Goal: Task Accomplishment & Management: Manage account settings

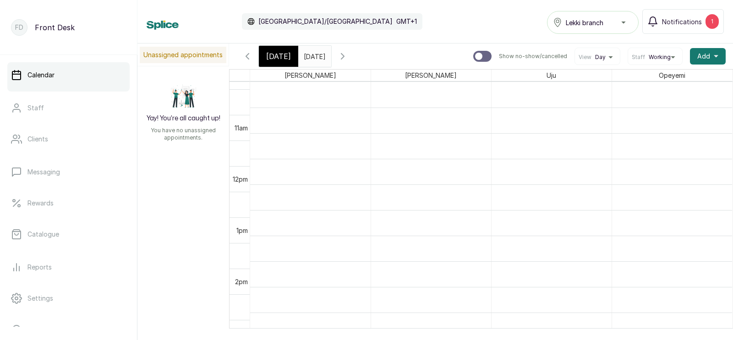
scroll to position [531, 0]
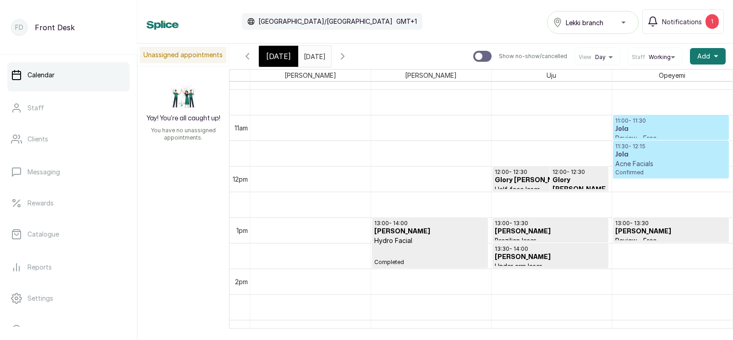
click at [276, 55] on span "[DATE]" at bounding box center [278, 56] width 25 height 11
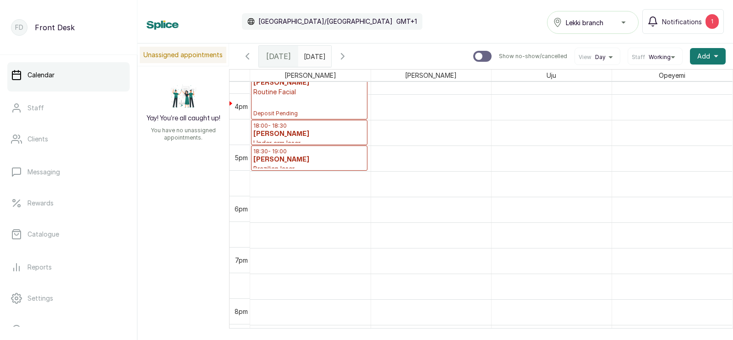
scroll to position [0, 0]
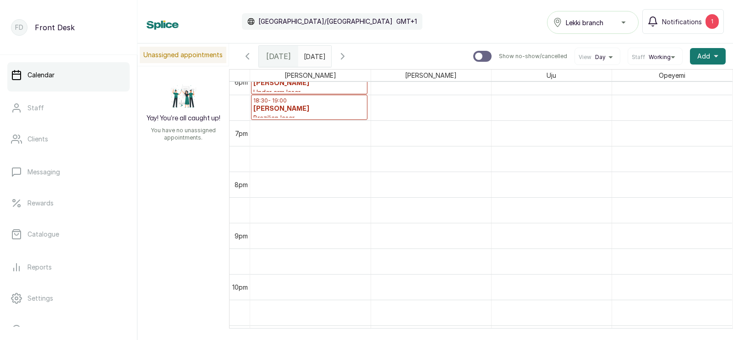
click at [344, 54] on icon "button" at bounding box center [342, 56] width 3 height 5
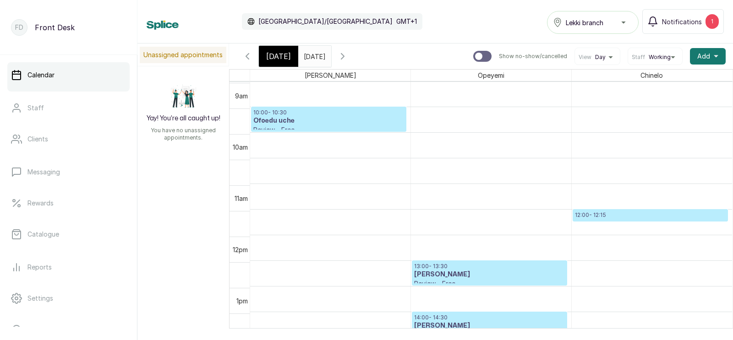
scroll to position [489, 0]
click at [604, 213] on p "12:00 - 12:15" at bounding box center [650, 214] width 151 height 7
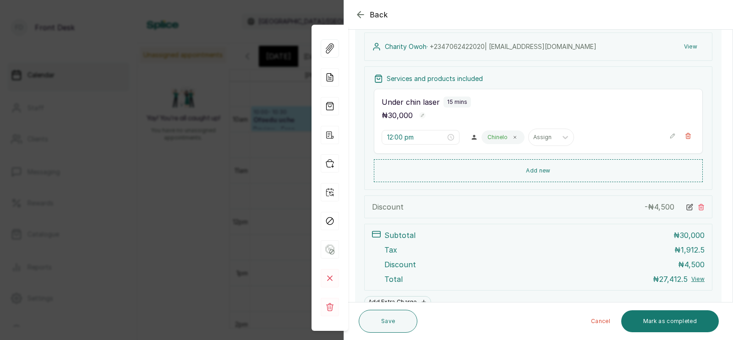
scroll to position [139, 0]
click at [265, 243] on div "Back Appointment Details Edit appointment 🚶 Walk-in (booked by Front Desk) Make…" at bounding box center [366, 170] width 733 height 340
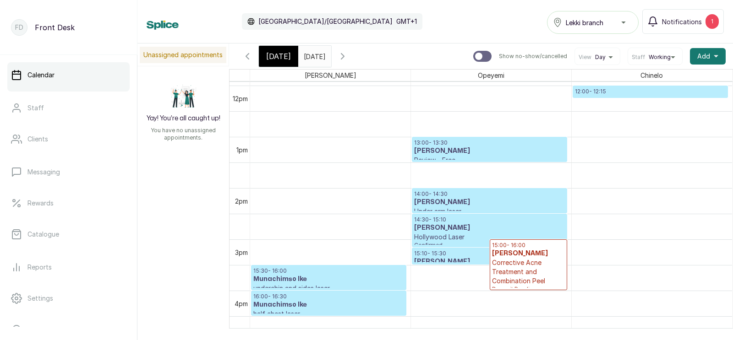
scroll to position [602, 0]
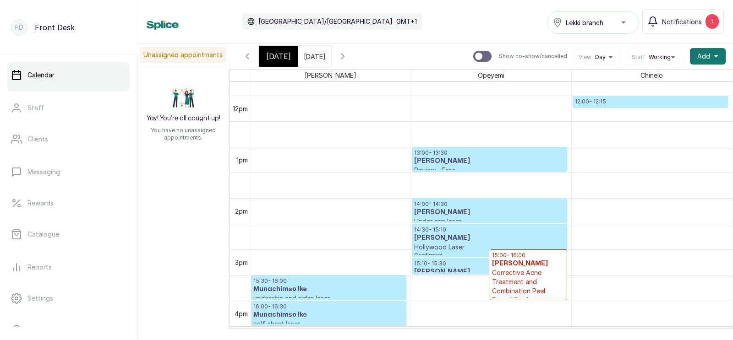
click at [278, 56] on span "[DATE]" at bounding box center [278, 56] width 25 height 11
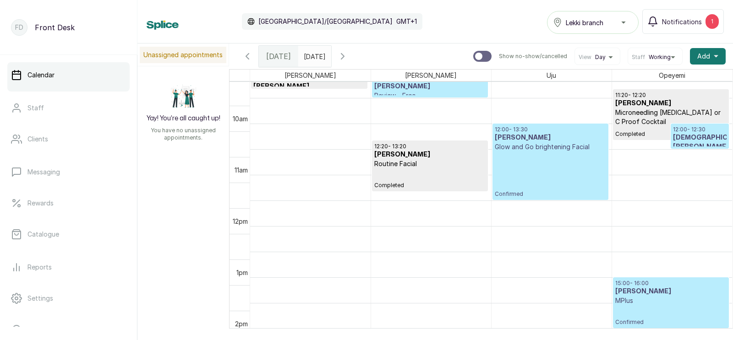
scroll to position [574, 0]
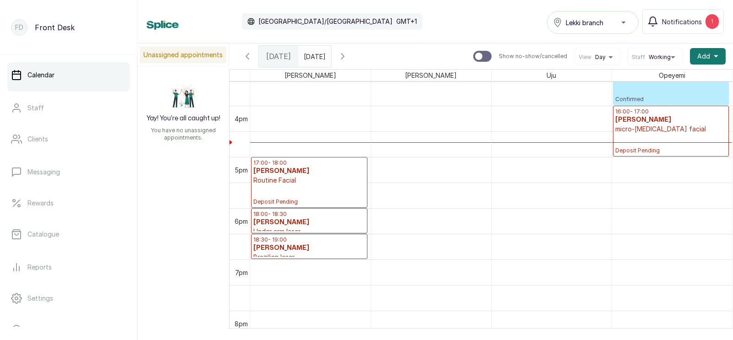
click at [639, 93] on p "Confirmed" at bounding box center [671, 92] width 112 height 21
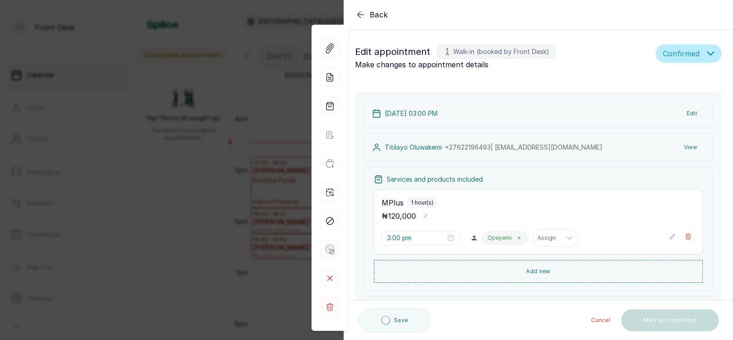
type input "3:00 pm"
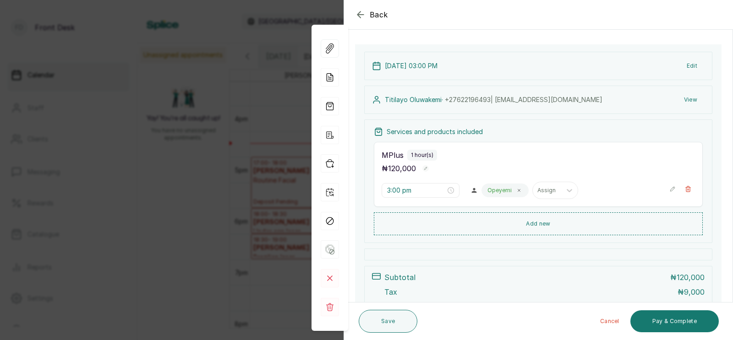
click at [689, 63] on button "Edit" at bounding box center [691, 66] width 25 height 16
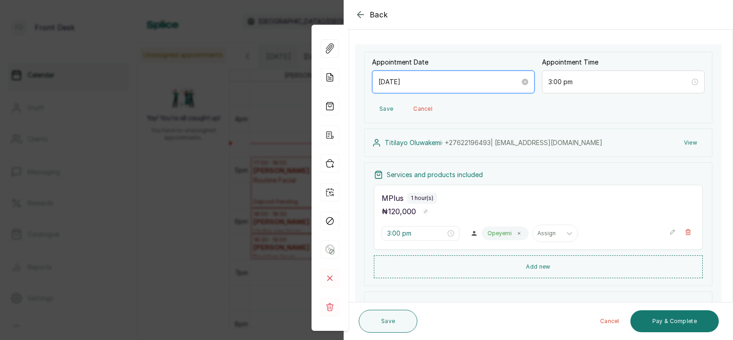
click at [450, 82] on input "[DATE]" at bounding box center [449, 82] width 142 height 10
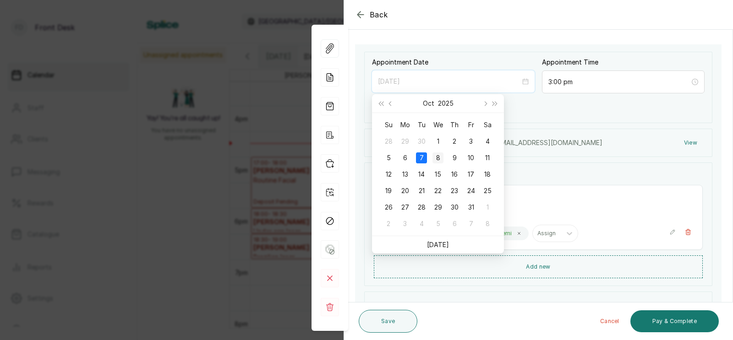
type input "[DATE]"
click at [439, 158] on div "8" at bounding box center [437, 157] width 11 height 11
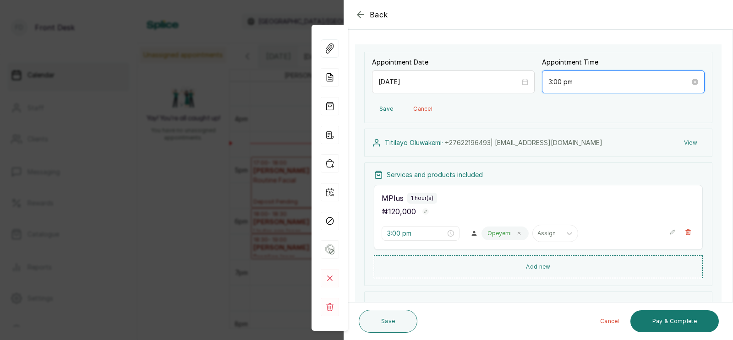
click at [587, 84] on input "3:00 pm" at bounding box center [619, 82] width 142 height 10
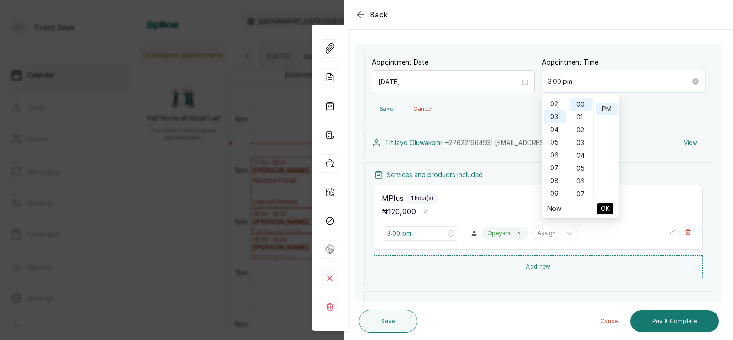
scroll to position [35, 0]
type input "4:00 pm"
click at [552, 118] on div "04" at bounding box center [555, 118] width 22 height 13
click at [605, 207] on span "OK" at bounding box center [604, 208] width 9 height 17
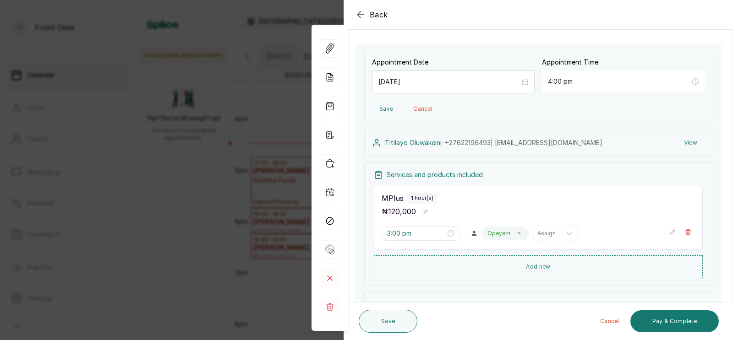
type input "4:00 pm"
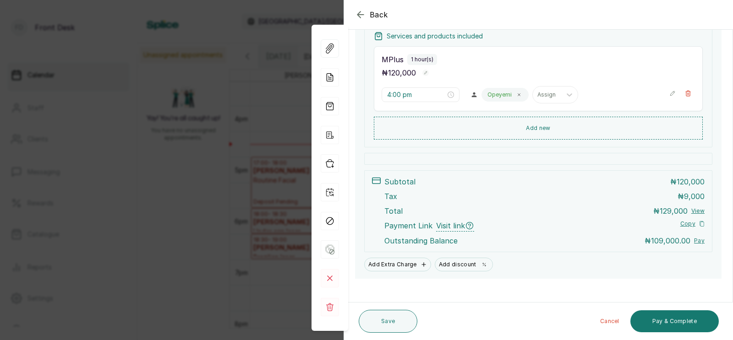
scroll to position [231, 0]
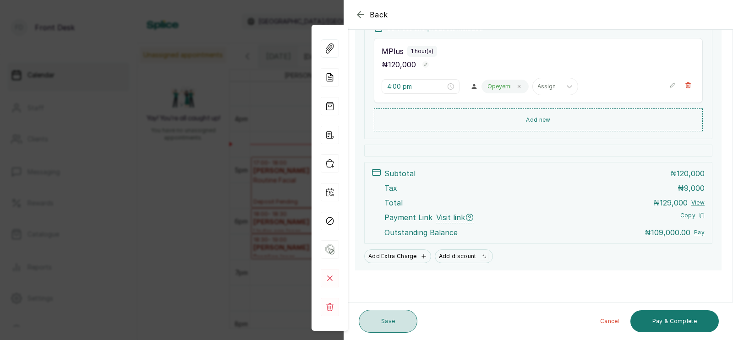
click at [382, 317] on button "Save" at bounding box center [388, 321] width 59 height 23
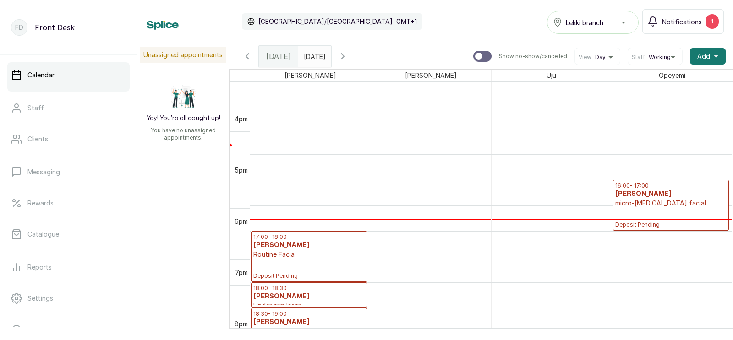
scroll to position [723, 0]
click at [656, 202] on p "micro-[MEDICAL_DATA] facial" at bounding box center [671, 203] width 112 height 9
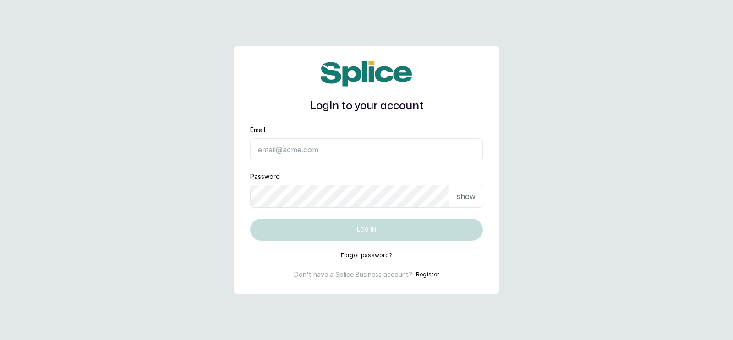
type input "[EMAIL_ADDRESS][DOMAIN_NAME]"
click at [374, 229] on button "Log in" at bounding box center [366, 230] width 233 height 22
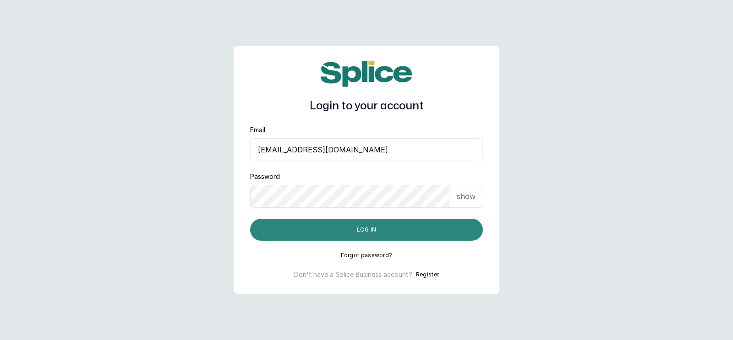
click at [374, 229] on button "Log in" at bounding box center [366, 230] width 233 height 22
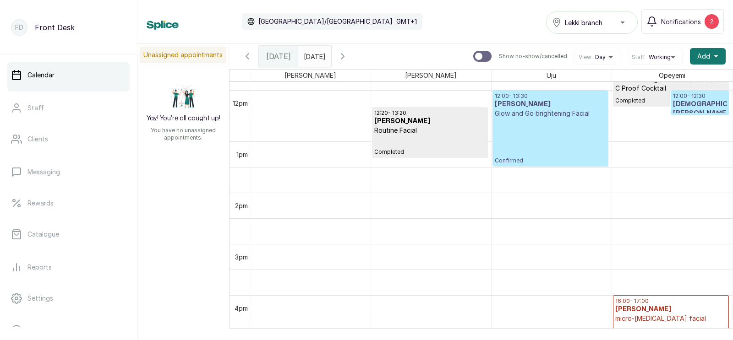
scroll to position [582, 0]
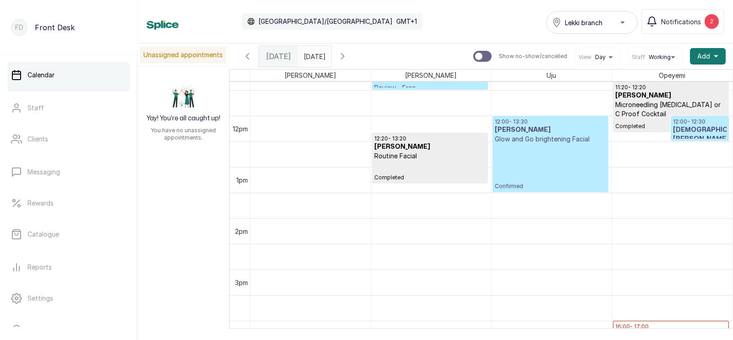
click at [537, 179] on p "Confirmed" at bounding box center [550, 167] width 111 height 46
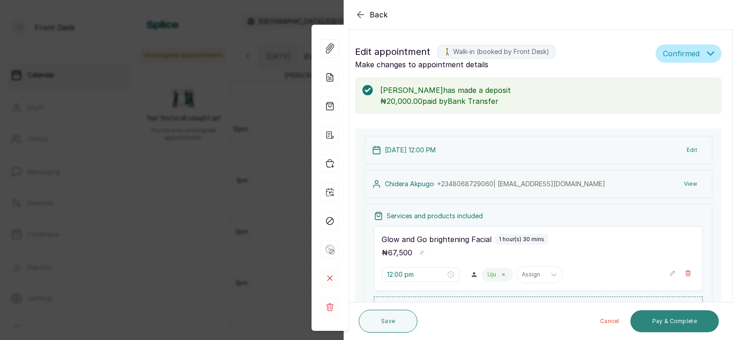
click at [669, 321] on button "Pay & Complete" at bounding box center [674, 321] width 88 height 22
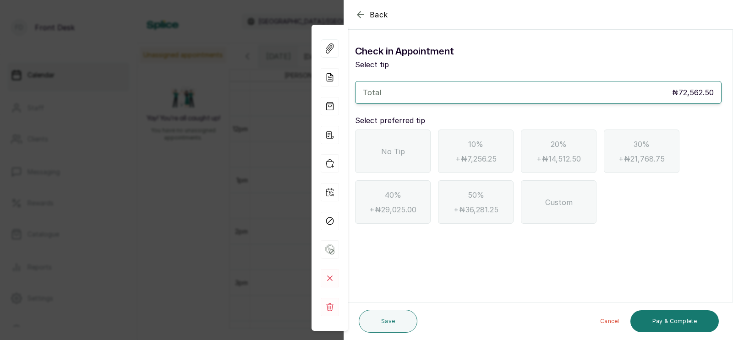
click at [389, 145] on div "No Tip" at bounding box center [393, 152] width 76 height 44
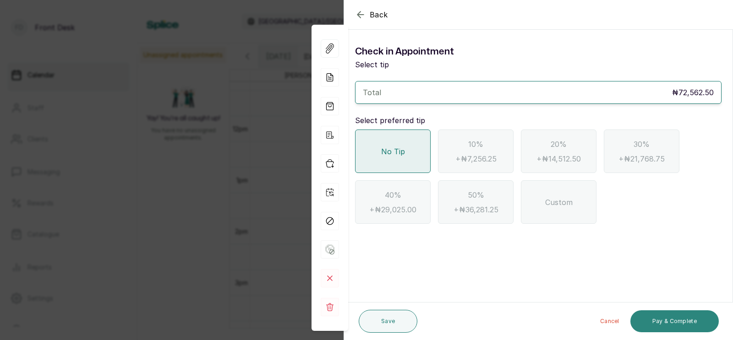
click at [662, 321] on button "Pay & Complete" at bounding box center [674, 321] width 88 height 22
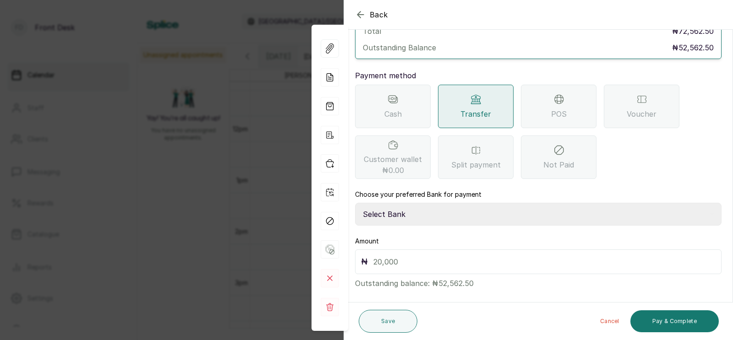
click at [420, 204] on select "Select Bank [PERSON_NAME] Fairmoney Microfinance Bank SKN ANALYTICS MED AESTH. …" at bounding box center [538, 214] width 366 height 23
select select "43272bc0-21c6-4b19-b9fb-c2093b8603c2"
click at [414, 256] on input "text" at bounding box center [544, 262] width 342 height 13
click at [563, 109] on span "POS" at bounding box center [559, 114] width 16 height 11
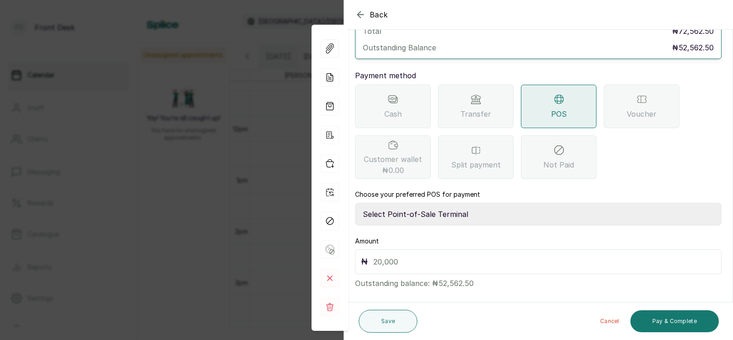
click at [433, 203] on select "Select Point-of-Sale Terminal SKN ANALYTICS MED AESTHETIC LIMITED Fairmoney Mic…" at bounding box center [538, 214] width 366 height 23
select select "43129536-bd7e-4b6d-8e8c-ab2c46322d67"
click at [386, 256] on input "text" at bounding box center [544, 262] width 342 height 13
type input "6"
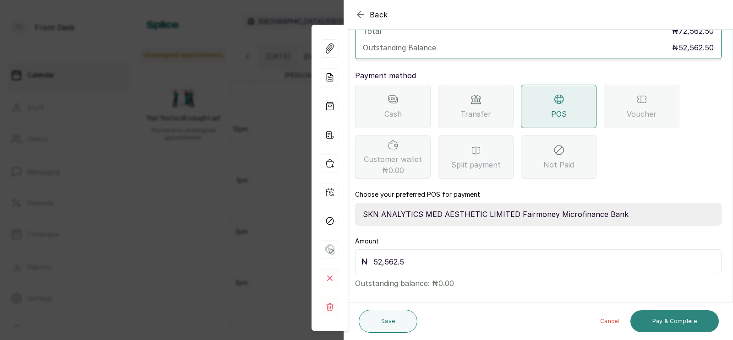
type input "52,562.5"
click at [677, 317] on button "Pay & Complete" at bounding box center [674, 321] width 88 height 22
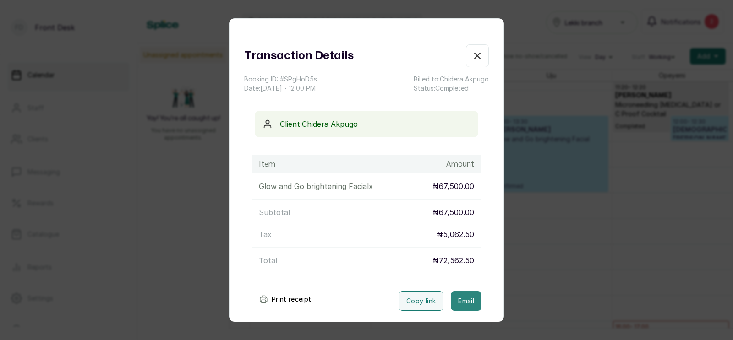
click at [463, 303] on button "Email" at bounding box center [466, 301] width 31 height 19
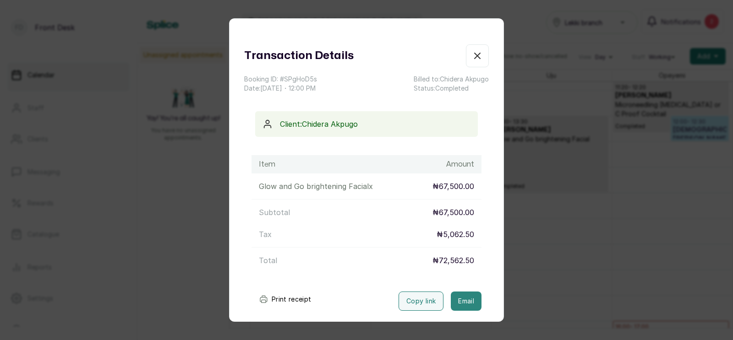
click at [468, 298] on button "Email" at bounding box center [466, 301] width 31 height 19
click at [557, 283] on div "Transaction Details Booking ID: # SPgHoD5s Date: 7 Oct, 2025 ・ 12:00 PM Billed …" at bounding box center [366, 170] width 733 height 340
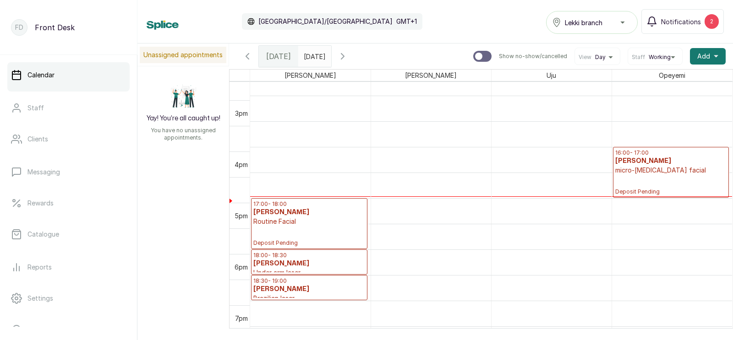
scroll to position [756, 0]
click at [657, 169] on p "micro-[MEDICAL_DATA] facial" at bounding box center [671, 170] width 112 height 9
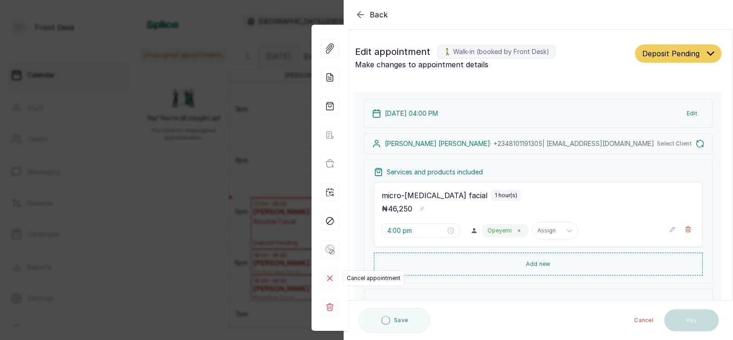
click at [329, 278] on icon at bounding box center [329, 278] width 5 height 5
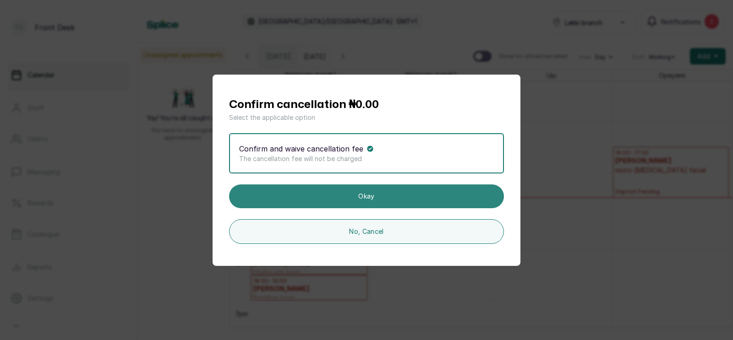
click at [383, 198] on button "Okay" at bounding box center [366, 197] width 275 height 24
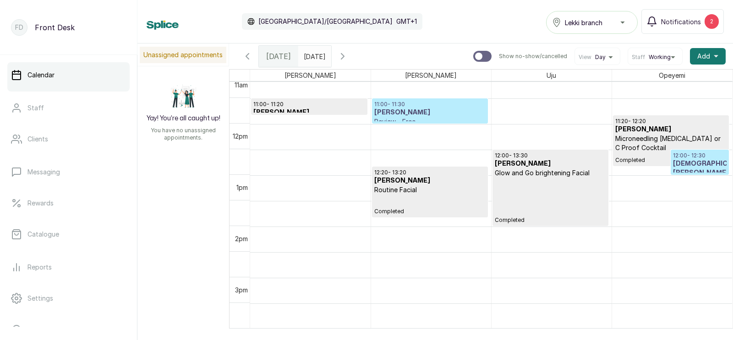
scroll to position [548, 0]
click at [344, 54] on icon "button" at bounding box center [342, 56] width 3 height 5
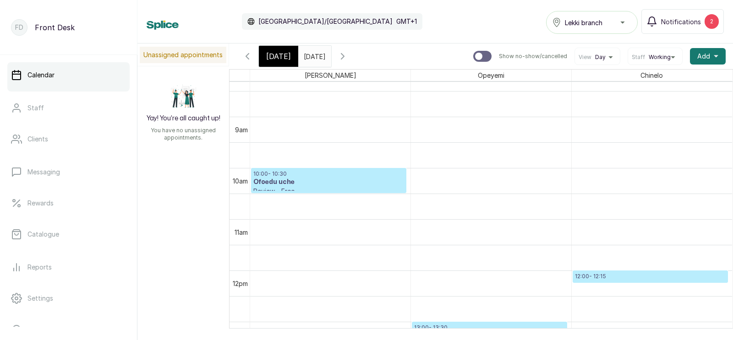
scroll to position [427, 0]
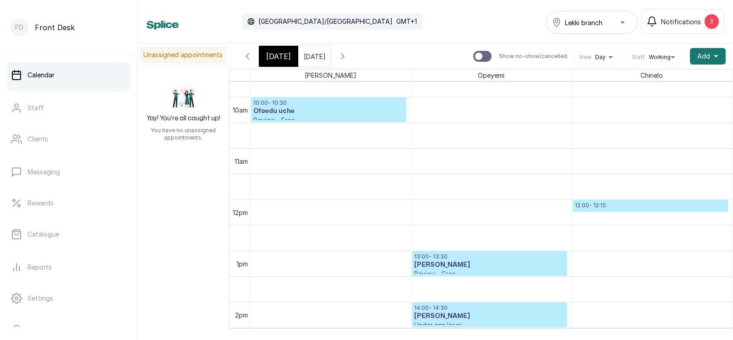
click at [312, 55] on input "text" at bounding box center [306, 54] width 15 height 16
type input "dd/MM/yyyy"
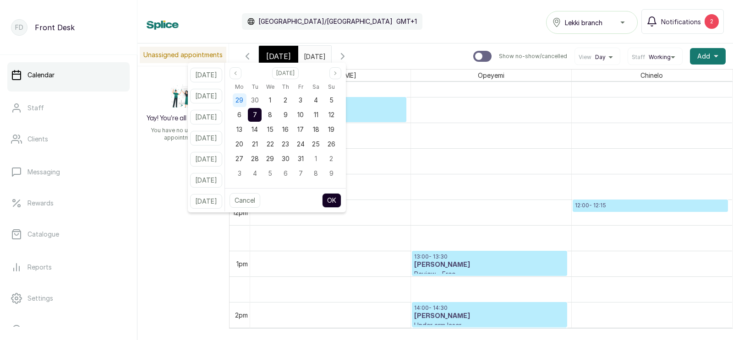
click at [243, 98] on span "29" at bounding box center [239, 100] width 8 height 8
click at [341, 198] on button "OK" at bounding box center [331, 200] width 19 height 15
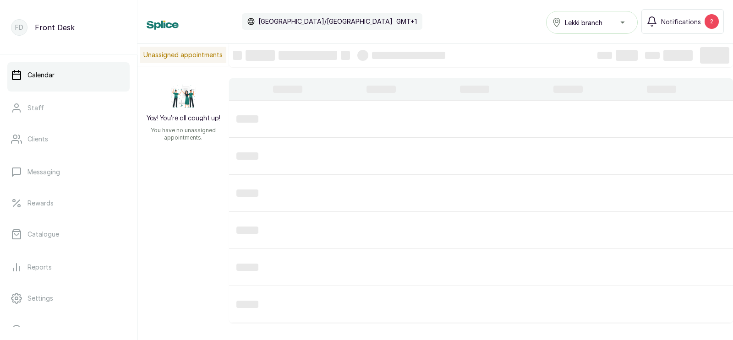
type input "29/09/2025"
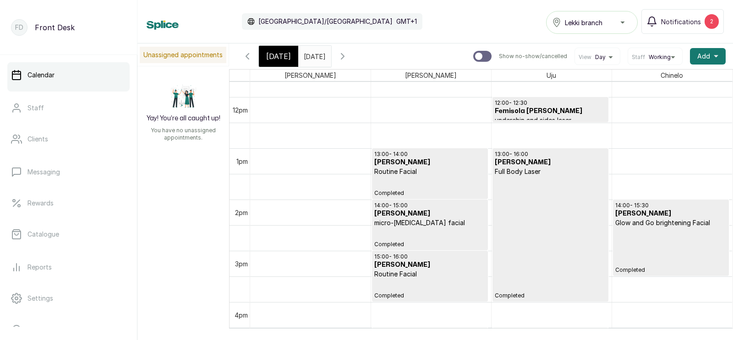
scroll to position [588, 0]
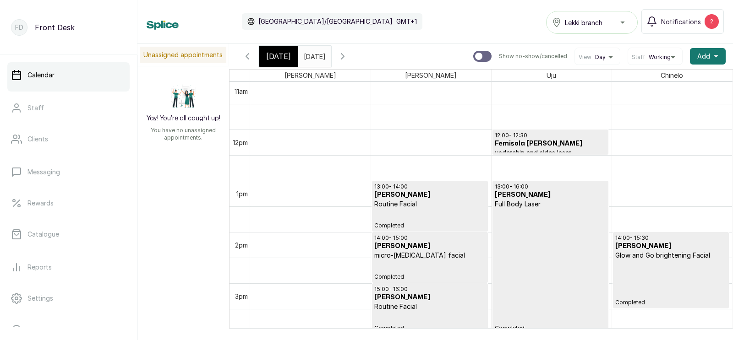
click at [344, 55] on icon "button" at bounding box center [342, 56] width 3 height 5
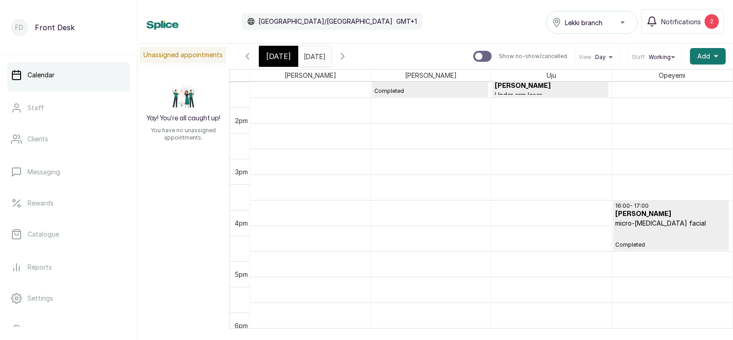
scroll to position [703, 0]
click at [348, 54] on icon "button" at bounding box center [342, 56] width 11 height 11
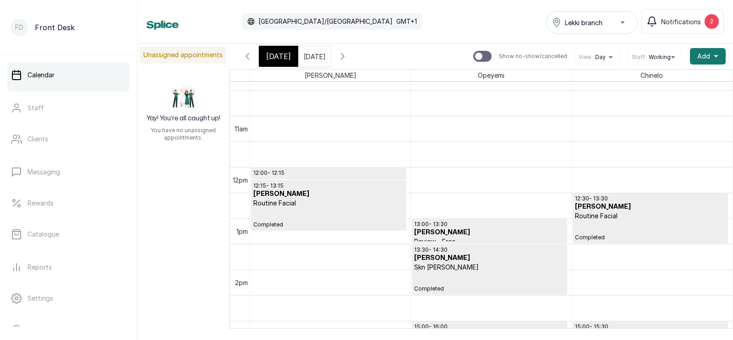
scroll to position [547, 0]
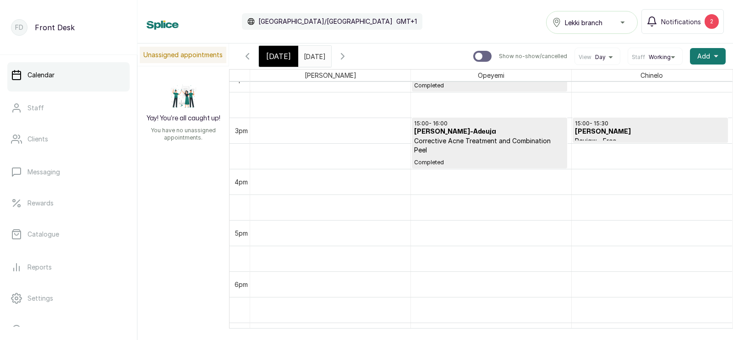
click at [344, 55] on icon "button" at bounding box center [342, 56] width 3 height 5
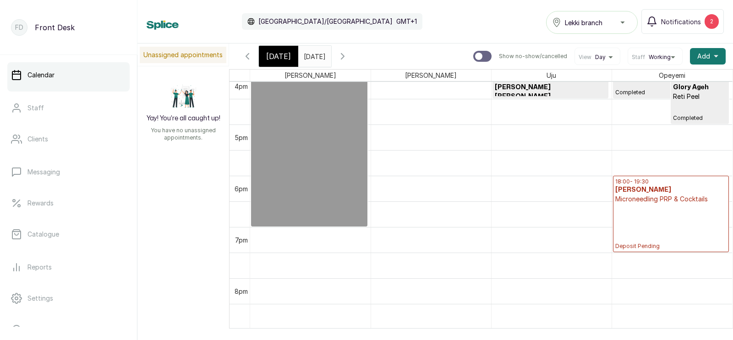
scroll to position [846, 0]
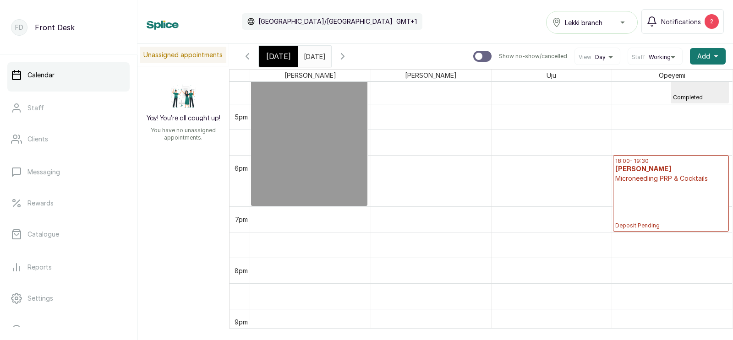
click at [674, 184] on p "Deposit Pending" at bounding box center [671, 206] width 112 height 46
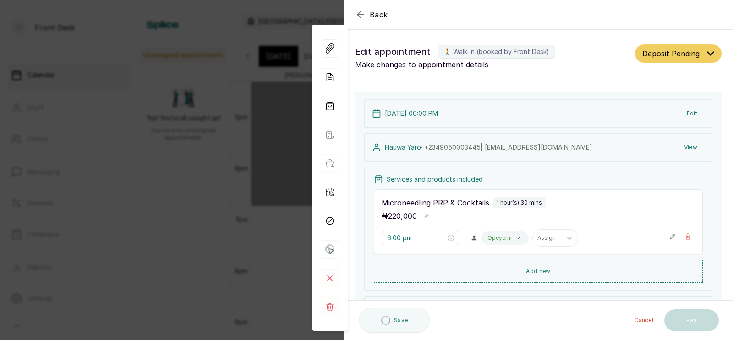
type input "6:00 pm"
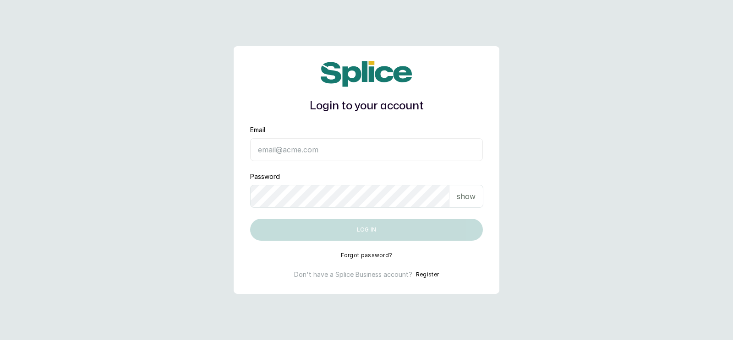
type input "[EMAIL_ADDRESS][DOMAIN_NAME]"
click at [374, 231] on button "Log in" at bounding box center [366, 230] width 233 height 22
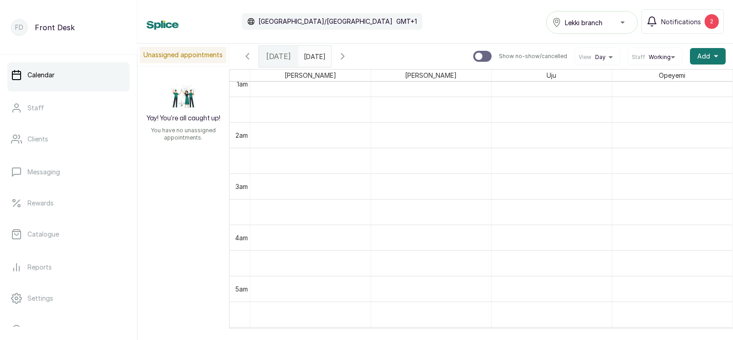
scroll to position [117, 0]
click at [313, 55] on input "text" at bounding box center [306, 54] width 15 height 16
type input "dd/MM/yyyy"
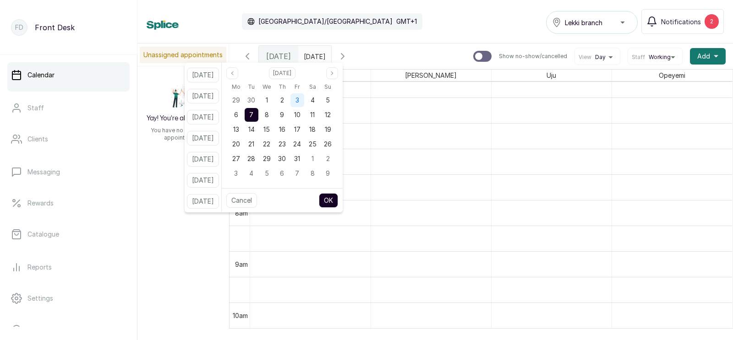
click at [299, 103] on span "3" at bounding box center [297, 100] width 4 height 8
click at [337, 198] on button "OK" at bounding box center [328, 200] width 19 height 15
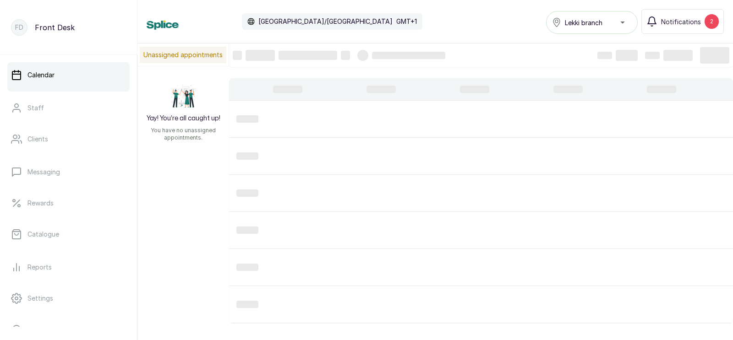
type input "[DATE]"
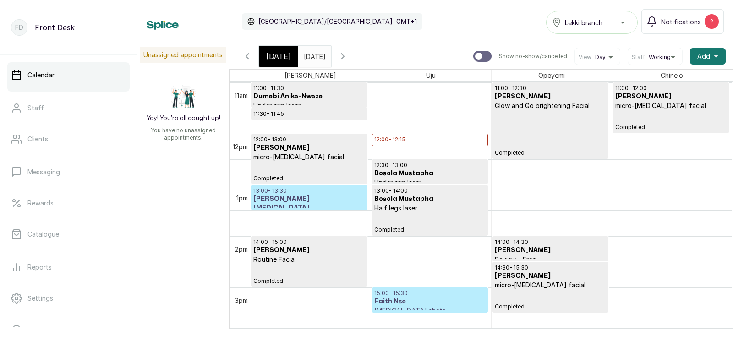
click at [418, 139] on p "12:00 - 12:15" at bounding box center [429, 139] width 111 height 7
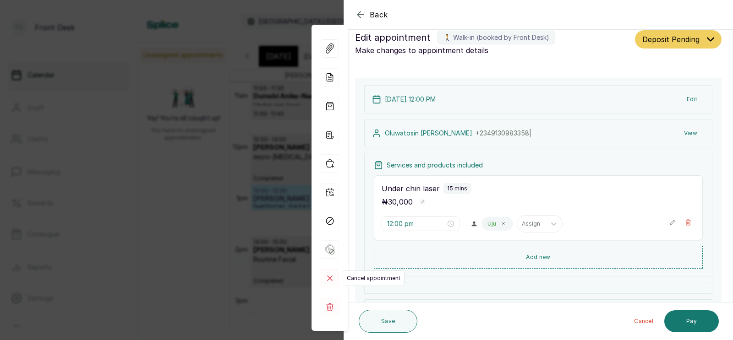
click at [328, 278] on rect at bounding box center [330, 278] width 18 height 18
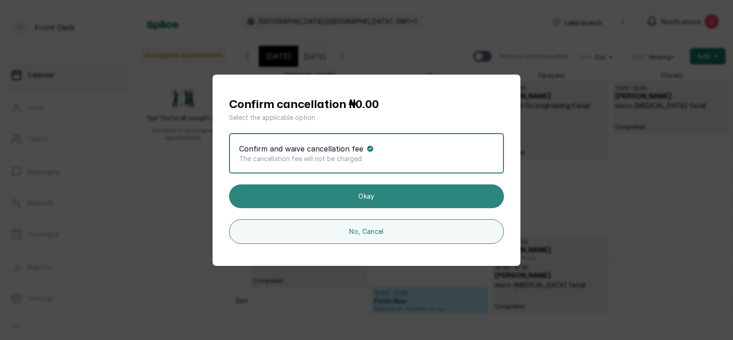
click at [398, 189] on button "Okay" at bounding box center [366, 197] width 275 height 24
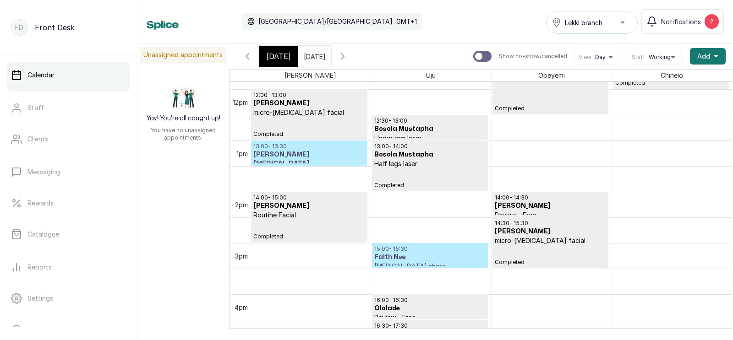
click at [310, 152] on h3 "[PERSON_NAME][MEDICAL_DATA]-[PERSON_NAME]" at bounding box center [309, 163] width 112 height 27
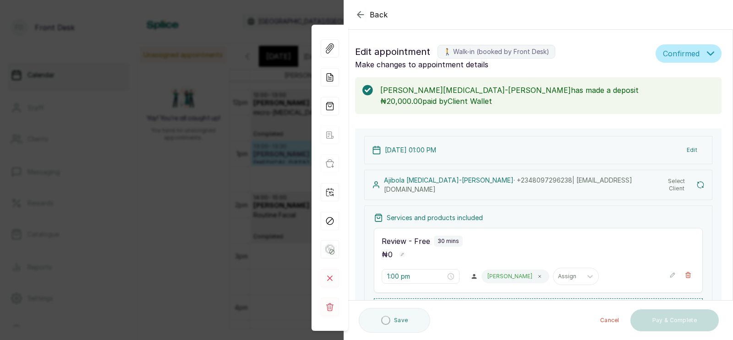
type input "1:00 pm"
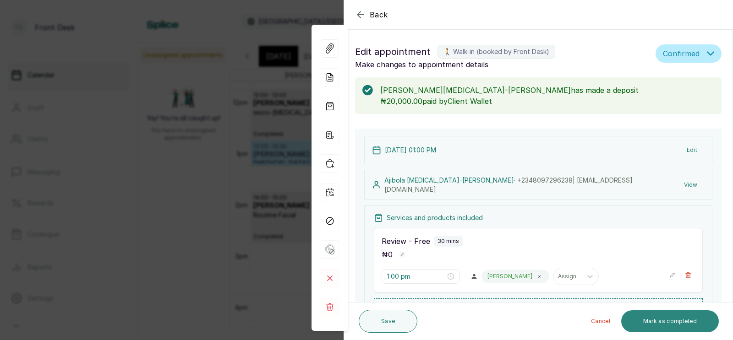
click at [666, 321] on button "Mark as completed" at bounding box center [670, 321] width 98 height 22
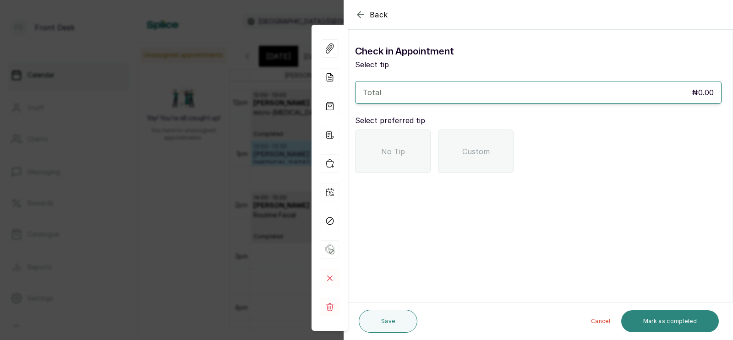
click at [396, 146] on span "No Tip" at bounding box center [393, 151] width 24 height 11
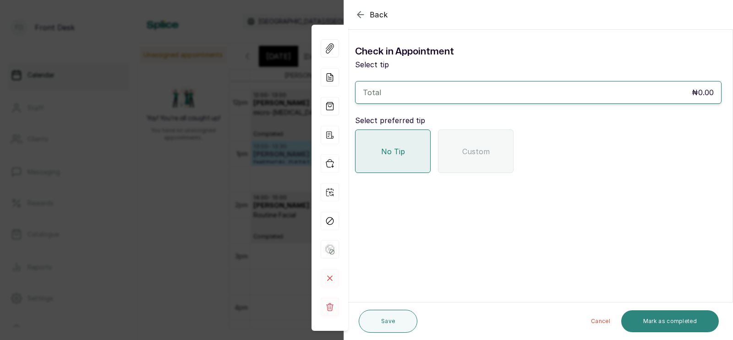
click at [669, 322] on button "Mark as completed" at bounding box center [670, 321] width 98 height 22
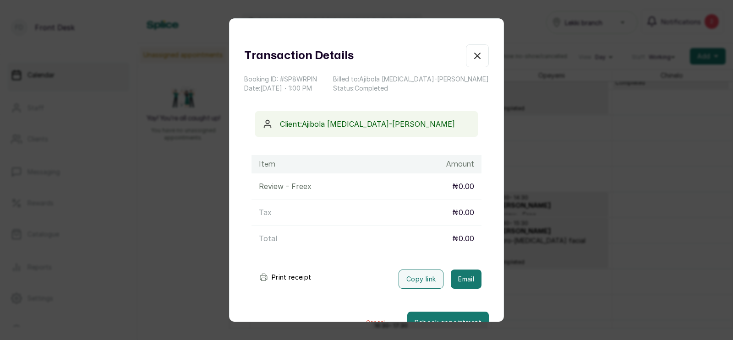
click at [541, 224] on div "Transaction Details Booking ID: # SP8WRPlN Date: [DATE] ・ 1:00 PM Billed to: [P…" at bounding box center [366, 170] width 733 height 340
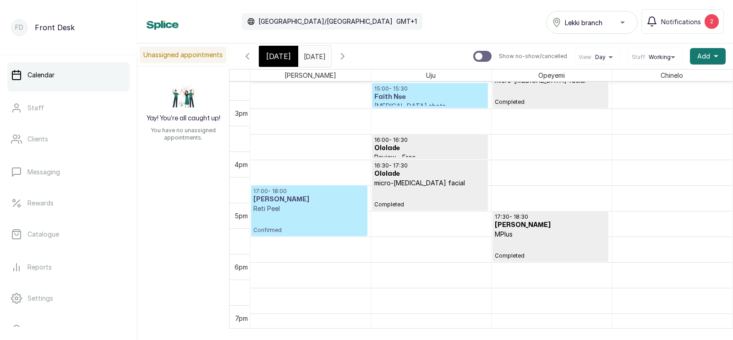
scroll to position [768, 0]
click at [303, 210] on p "Reti Peel" at bounding box center [309, 208] width 112 height 9
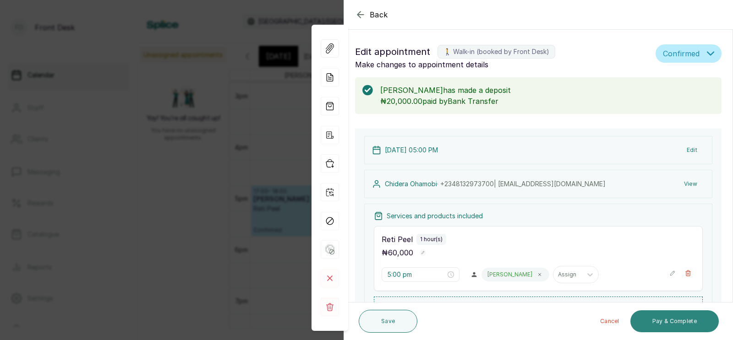
scroll to position [28, 0]
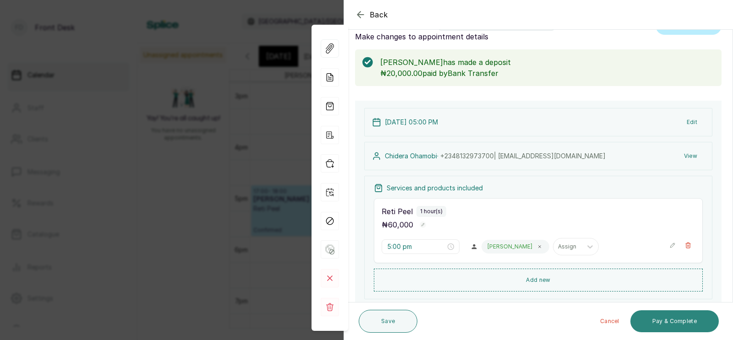
click at [668, 321] on button "Pay & Complete" at bounding box center [674, 321] width 88 height 22
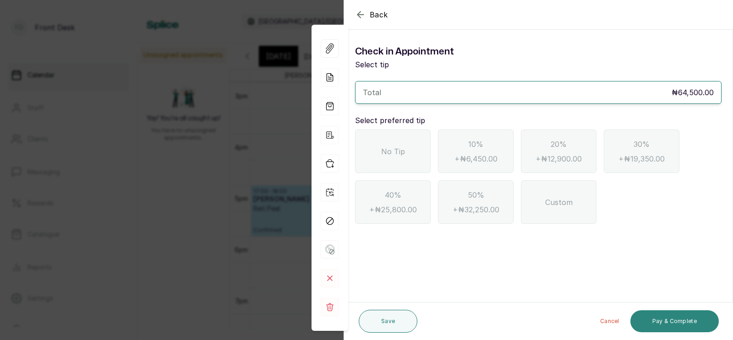
scroll to position [0, 0]
click at [386, 147] on span "No Tip" at bounding box center [393, 151] width 24 height 11
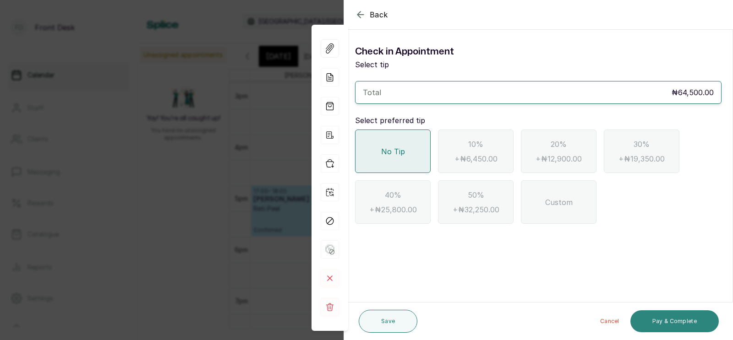
click at [675, 318] on button "Pay & Complete" at bounding box center [674, 321] width 88 height 22
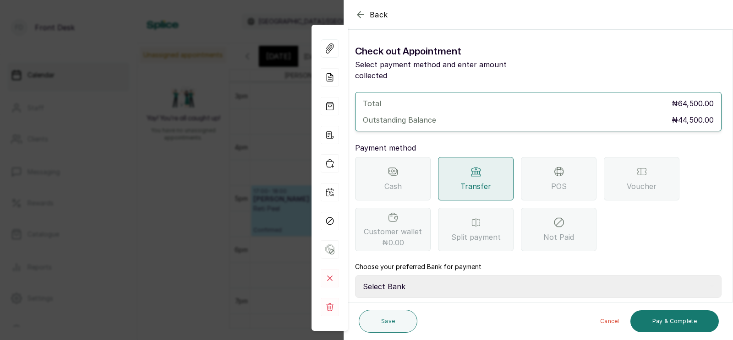
scroll to position [72, 0]
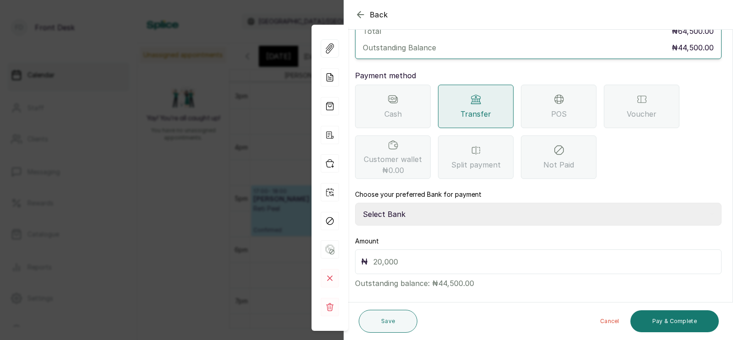
click at [437, 204] on select "Select Bank [PERSON_NAME] Fairmoney Microfinance Bank SKN ANALYTICS MED AESTH. …" at bounding box center [538, 214] width 366 height 23
select select "43272bc0-21c6-4b19-b9fb-c2093b8603c2"
click at [399, 256] on input "text" at bounding box center [544, 262] width 342 height 13
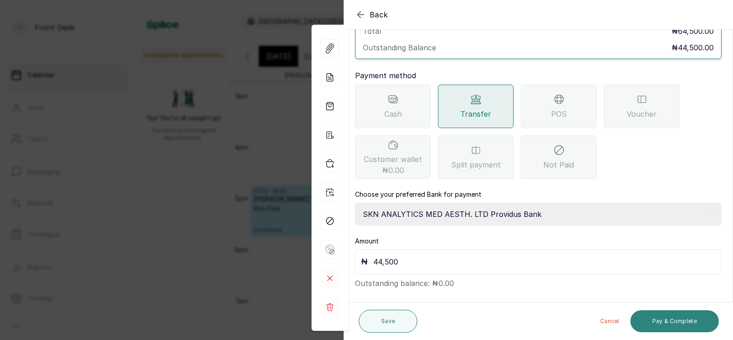
type input "44,500"
click at [666, 318] on button "Pay & Complete" at bounding box center [674, 321] width 88 height 22
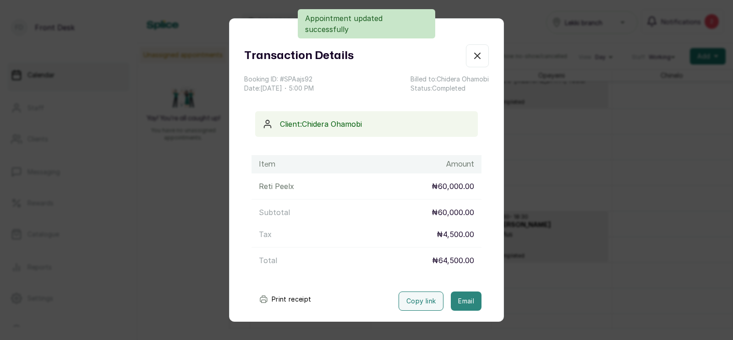
click at [461, 301] on button "Email" at bounding box center [466, 301] width 31 height 19
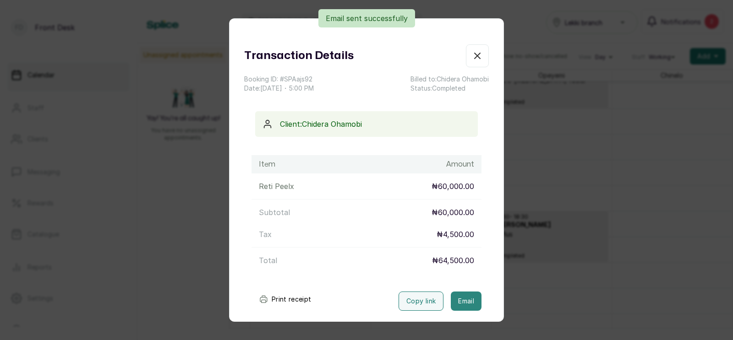
click at [469, 300] on button "Email" at bounding box center [466, 301] width 31 height 19
click at [522, 261] on div "Transaction Details Booking ID: # SPAajs92 Date: [DATE] ・ 5:00 PM Billed to: Ch…" at bounding box center [366, 170] width 733 height 340
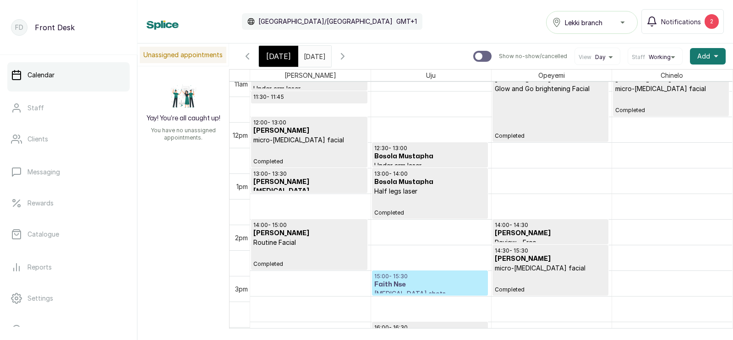
scroll to position [581, 0]
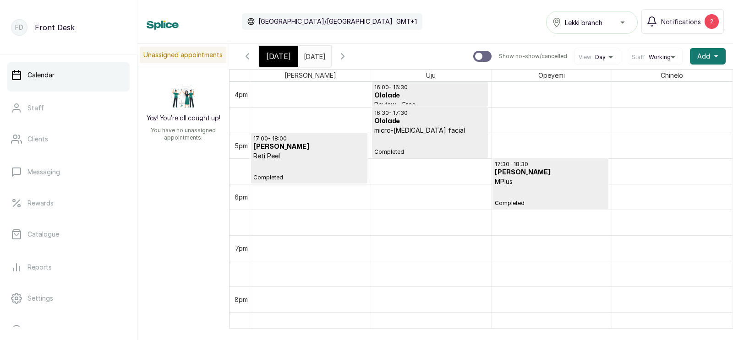
click at [248, 55] on icon "button" at bounding box center [247, 56] width 11 height 11
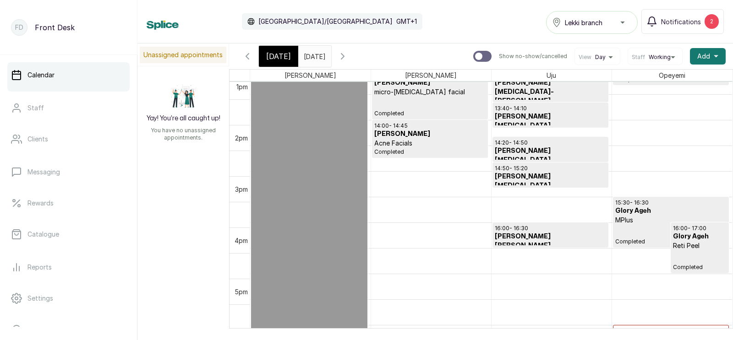
scroll to position [681, 0]
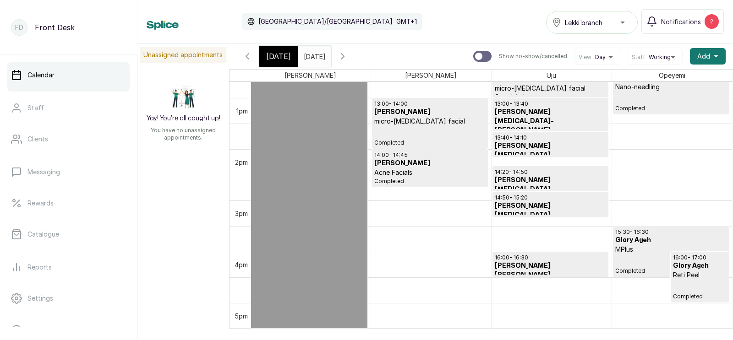
click at [348, 56] on icon "button" at bounding box center [342, 56] width 11 height 11
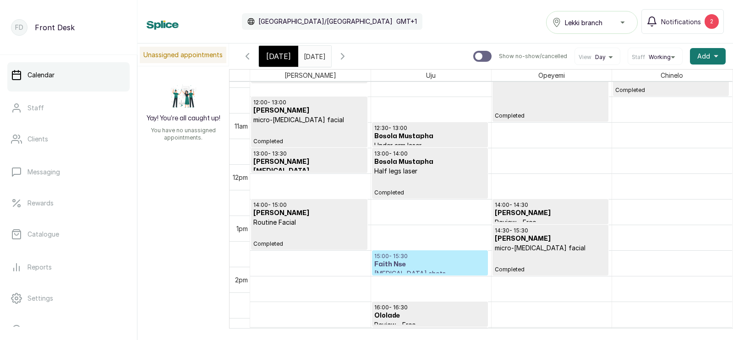
scroll to position [601, 0]
click at [348, 54] on icon "button" at bounding box center [342, 56] width 11 height 11
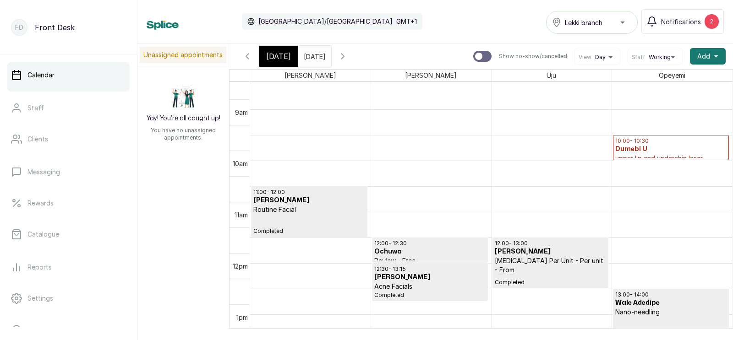
scroll to position [460, 0]
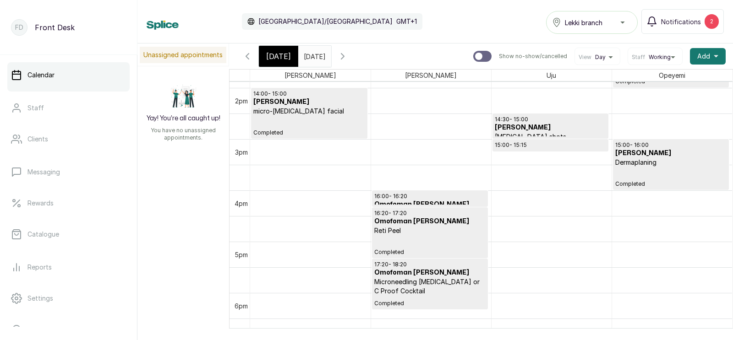
click at [348, 54] on icon "button" at bounding box center [342, 56] width 11 height 11
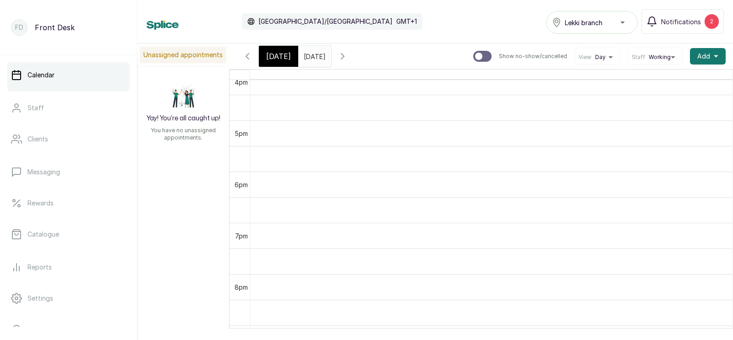
click at [348, 56] on icon "button" at bounding box center [342, 56] width 11 height 11
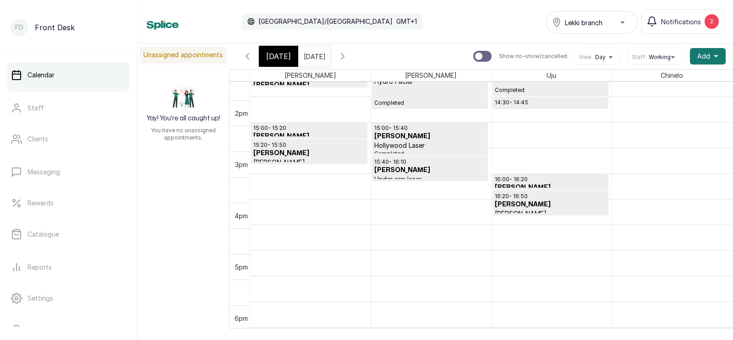
scroll to position [729, 0]
click at [279, 55] on span "[DATE]" at bounding box center [278, 56] width 25 height 11
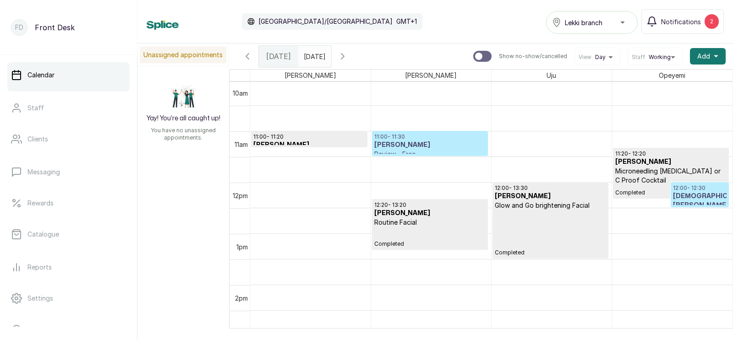
scroll to position [584, 0]
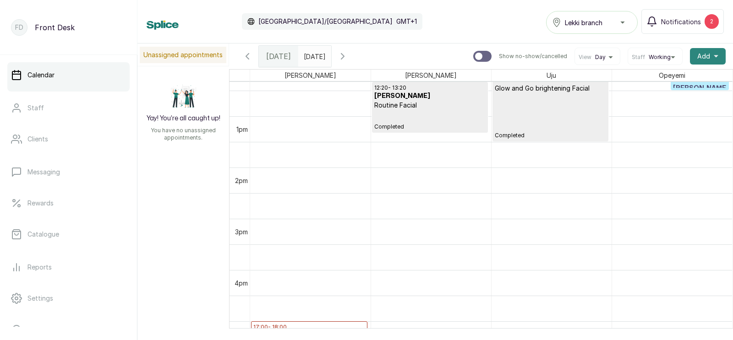
click at [704, 54] on span "Add" at bounding box center [703, 56] width 13 height 9
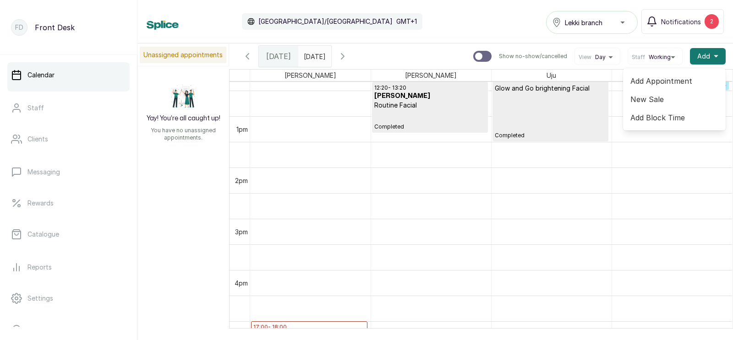
click at [657, 80] on span "Add Appointment" at bounding box center [674, 81] width 88 height 11
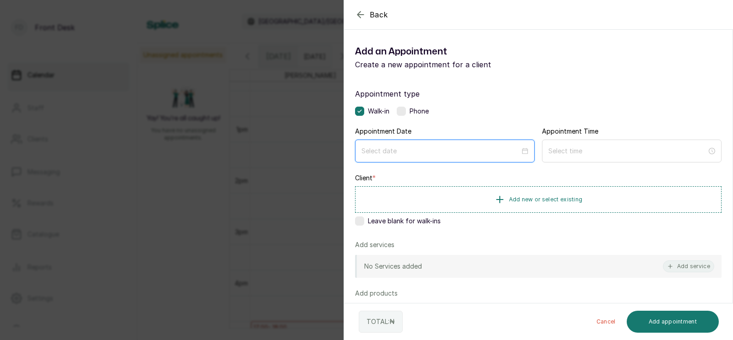
click at [429, 153] on input at bounding box center [440, 151] width 158 height 10
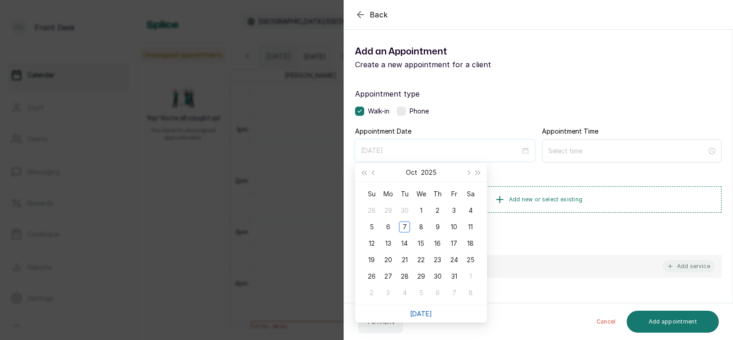
type input "[DATE]"
click at [421, 313] on link "[DATE]" at bounding box center [421, 314] width 22 height 8
type input "[DATE]"
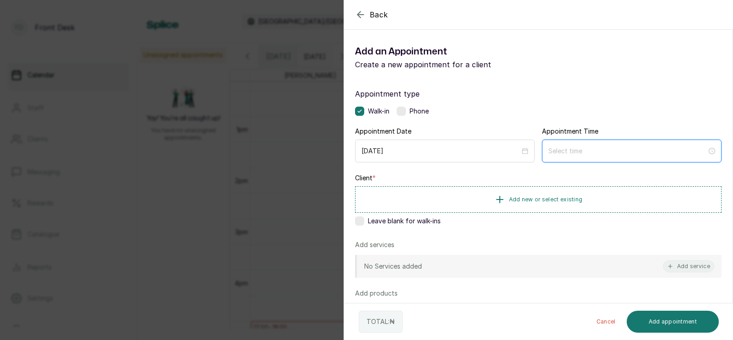
click at [604, 150] on input at bounding box center [627, 151] width 158 height 10
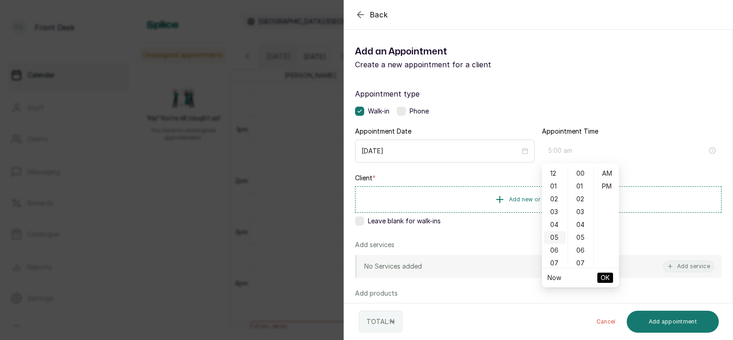
click at [555, 236] on div "05" at bounding box center [555, 237] width 22 height 13
type input "5:00 pm"
click at [609, 188] on div "PM" at bounding box center [606, 186] width 22 height 13
click at [604, 277] on span "OK" at bounding box center [604, 277] width 9 height 17
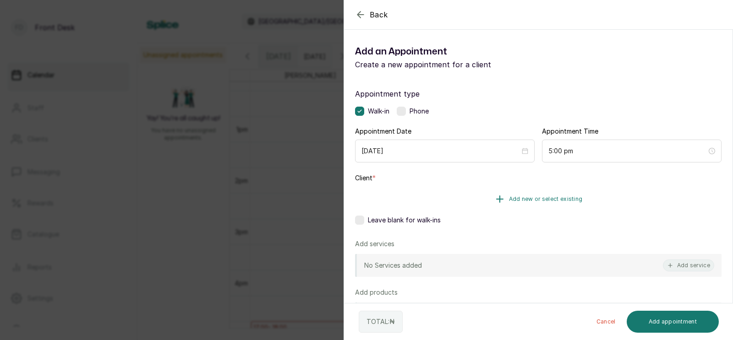
click at [546, 203] on button "Add new or select existing" at bounding box center [538, 199] width 366 height 26
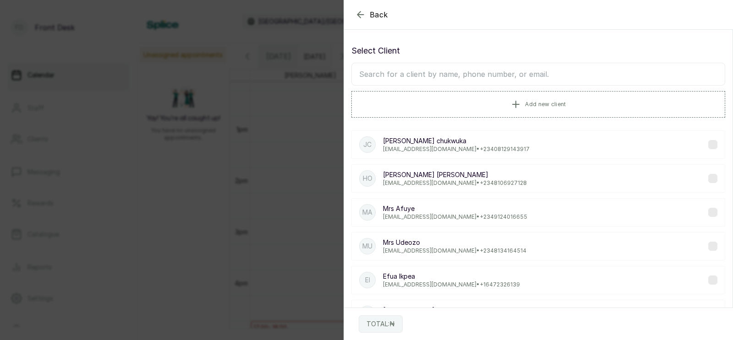
click at [470, 72] on input "text" at bounding box center [538, 74] width 374 height 23
type input "oshia"
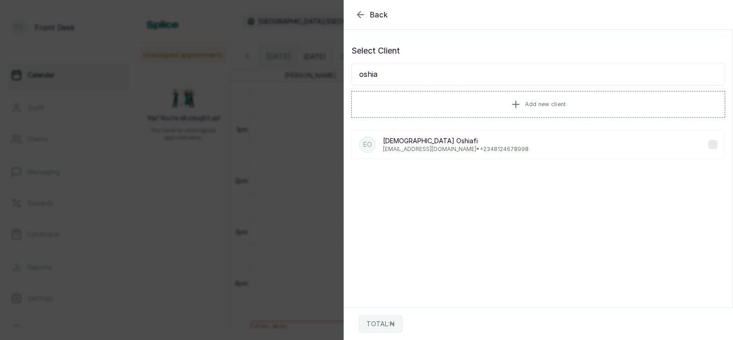
click at [457, 144] on p "[DEMOGRAPHIC_DATA][PERSON_NAME]" at bounding box center [456, 140] width 146 height 9
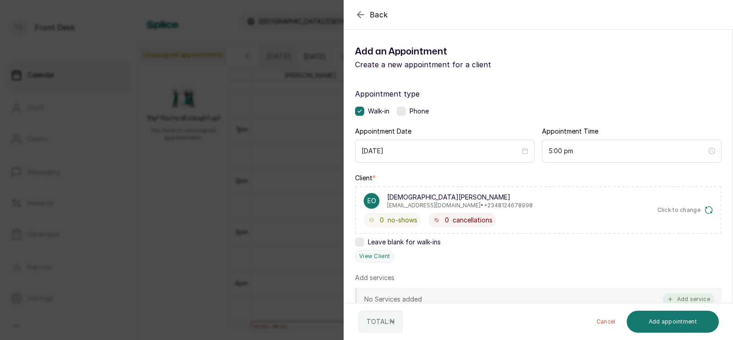
scroll to position [142, 0]
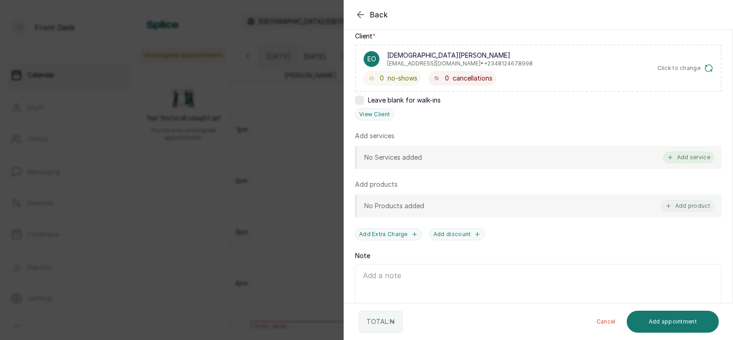
click at [687, 156] on button "Add service" at bounding box center [688, 158] width 51 height 12
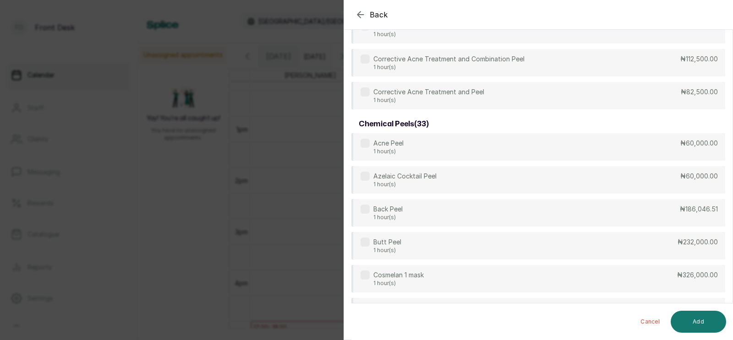
scroll to position [0, 0]
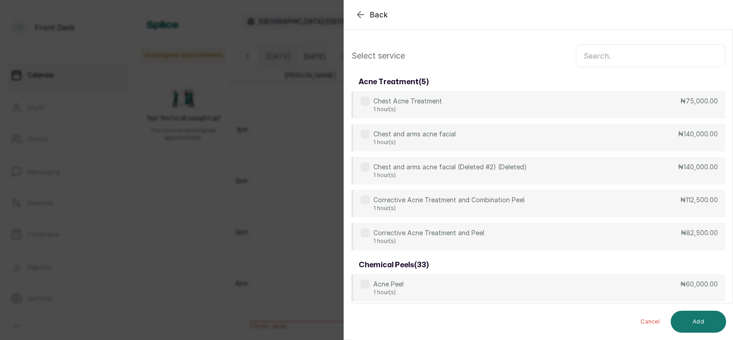
click at [602, 55] on input "text" at bounding box center [650, 55] width 149 height 23
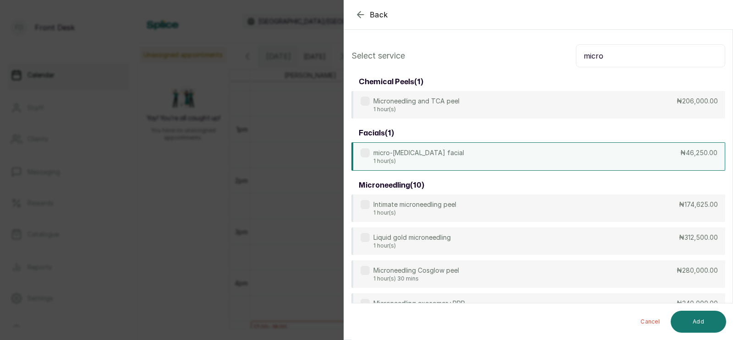
type input "micro"
click at [434, 161] on p "1 hour(s)" at bounding box center [418, 161] width 91 height 7
click at [701, 320] on button "Add" at bounding box center [697, 322] width 55 height 22
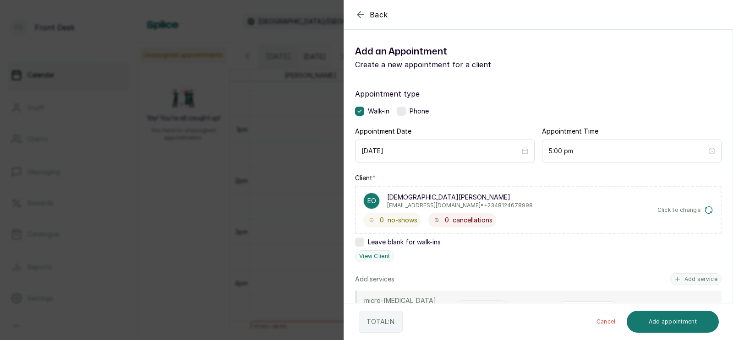
scroll to position [195, 0]
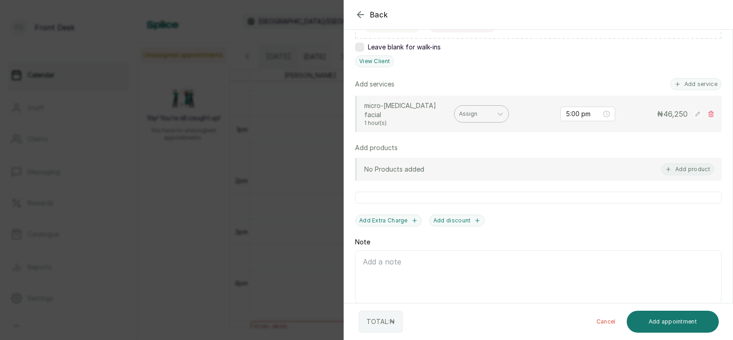
click at [474, 110] on div at bounding box center [473, 114] width 28 height 8
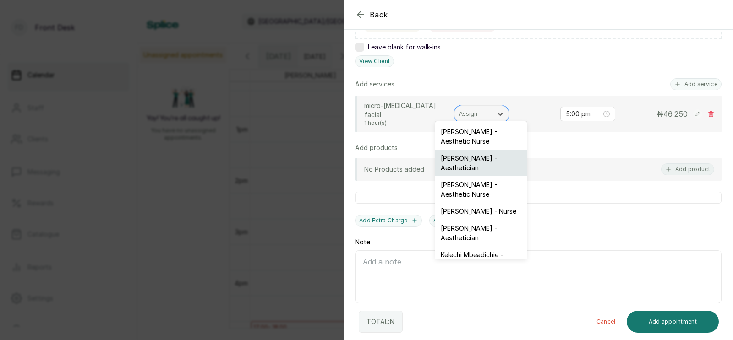
click at [471, 160] on div "[PERSON_NAME] - Aesthetician" at bounding box center [481, 163] width 92 height 27
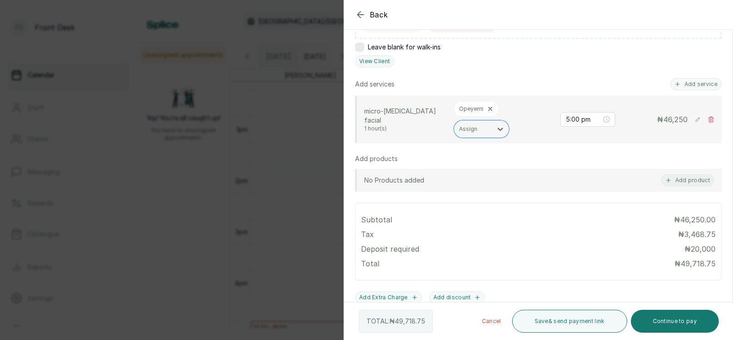
scroll to position [294, 0]
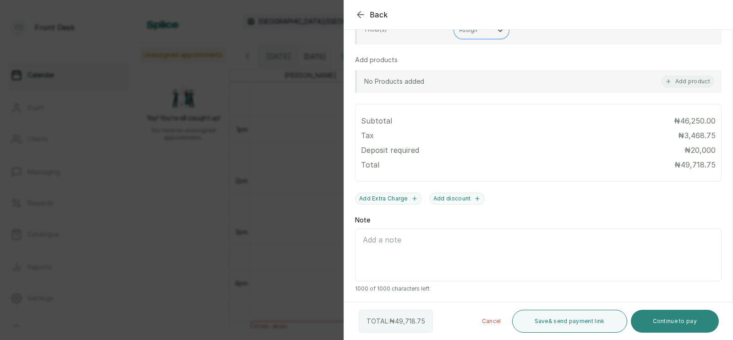
click at [659, 316] on button "Continue to pay" at bounding box center [675, 321] width 88 height 23
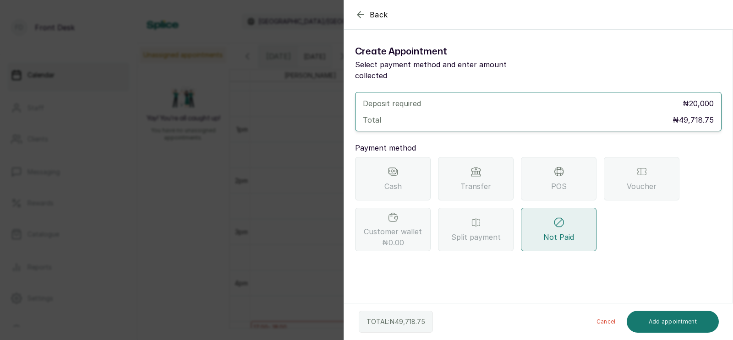
click at [471, 166] on icon at bounding box center [475, 171] width 11 height 11
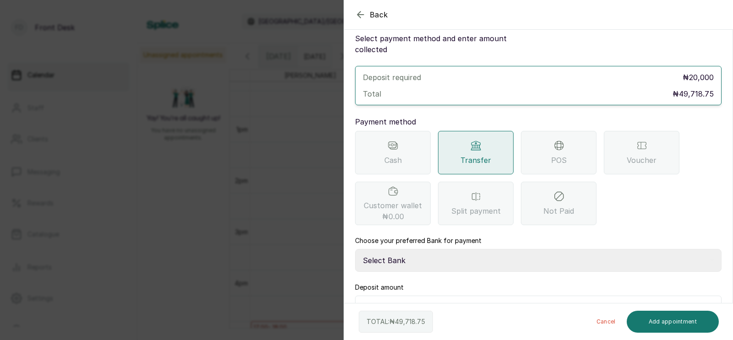
scroll to position [40, 0]
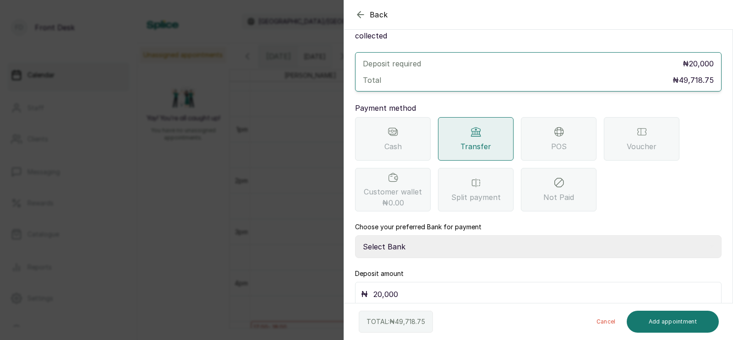
click at [418, 237] on select "Select Bank [PERSON_NAME] Fairmoney Microfinance Bank SKN ANALYTICS MED AESTH. …" at bounding box center [538, 246] width 366 height 23
select select "43272bc0-21c6-4b19-b9fb-c2093b8603c2"
click at [403, 288] on input "20,000" at bounding box center [544, 294] width 342 height 13
type input "2"
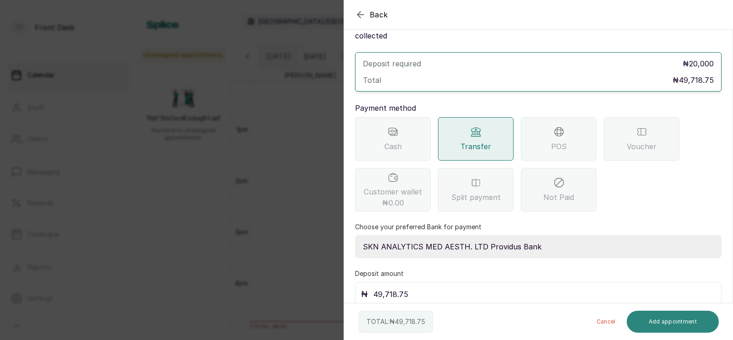
type input "49,718.75"
click at [682, 318] on button "Add appointment" at bounding box center [672, 322] width 93 height 22
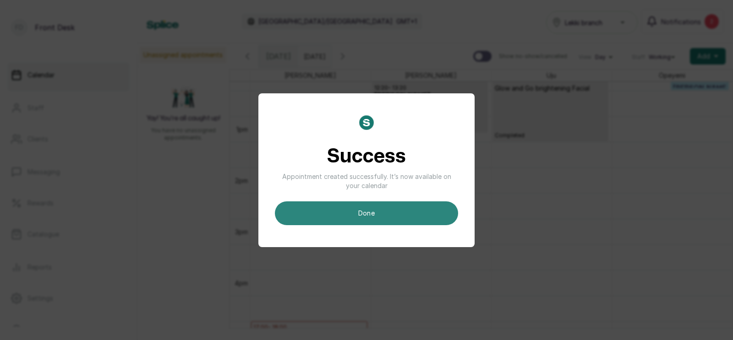
click at [398, 214] on button "done" at bounding box center [366, 214] width 183 height 24
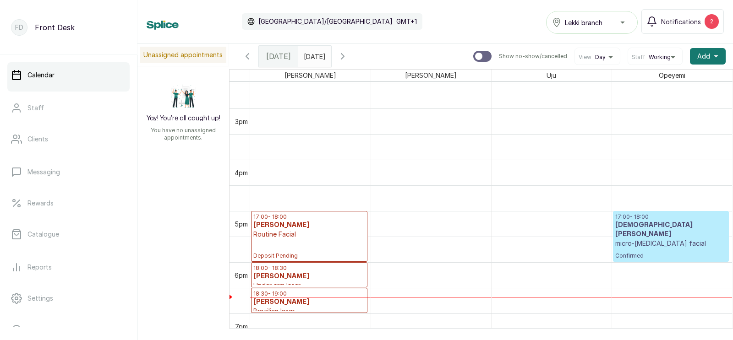
scroll to position [753, 0]
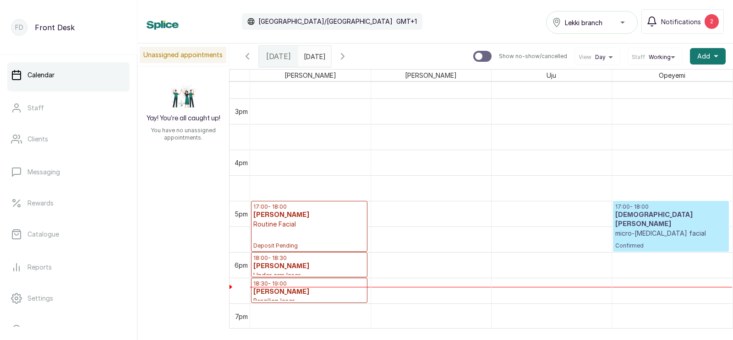
click at [666, 229] on p "micro-[MEDICAL_DATA] facial" at bounding box center [671, 233] width 112 height 9
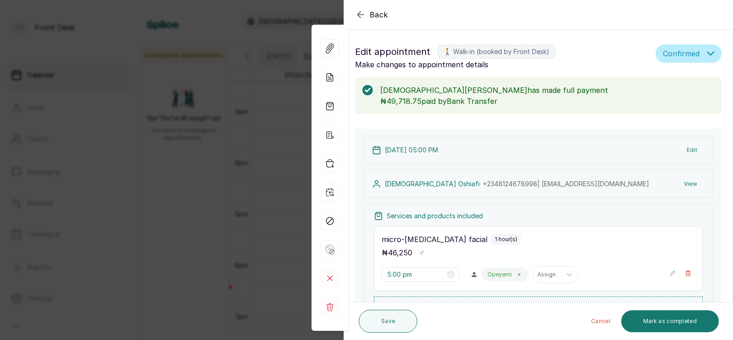
scroll to position [308, 0]
click at [651, 318] on button "Mark as completed" at bounding box center [670, 321] width 98 height 22
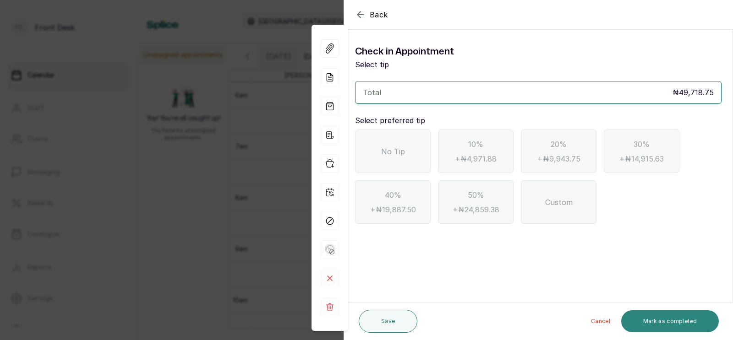
scroll to position [0, 0]
click at [398, 153] on span "No Tip" at bounding box center [393, 151] width 24 height 11
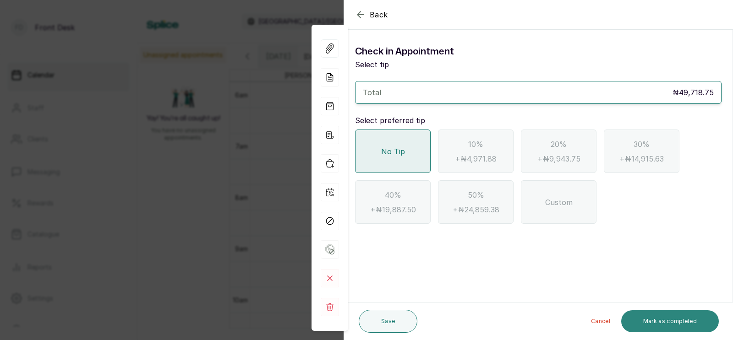
click at [658, 322] on button "Mark as completed" at bounding box center [670, 321] width 98 height 22
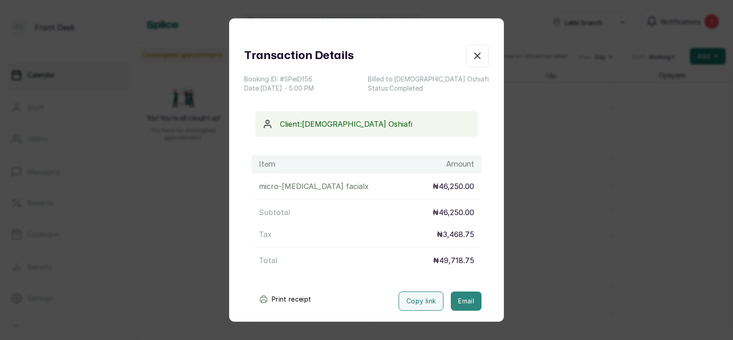
click at [466, 300] on button "Email" at bounding box center [466, 301] width 31 height 19
click at [570, 266] on div "Transaction Details Booking ID: # SPeiD156 Date: [DATE] ・ 5:00 PM Billed to: [P…" at bounding box center [366, 170] width 733 height 340
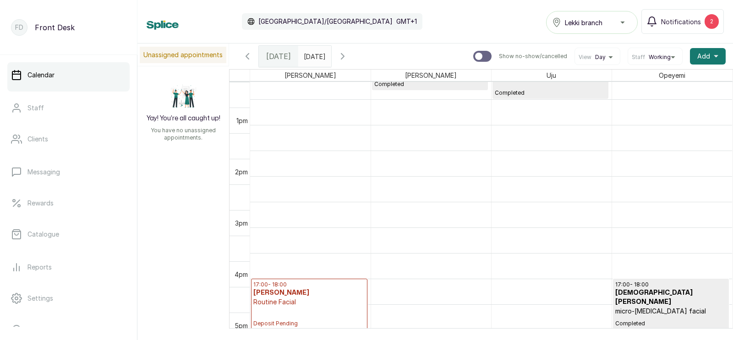
scroll to position [675, 0]
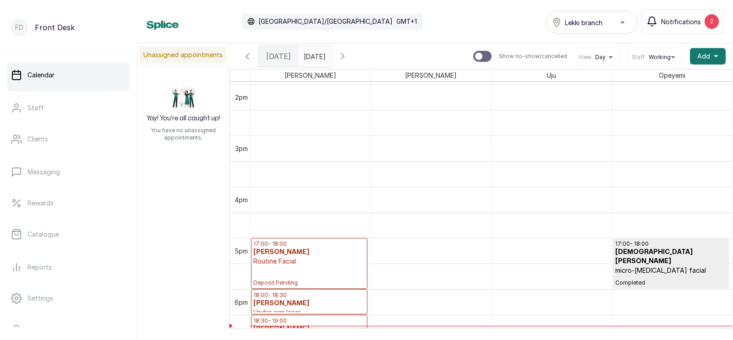
click at [692, 18] on span "Notifications" at bounding box center [681, 22] width 40 height 10
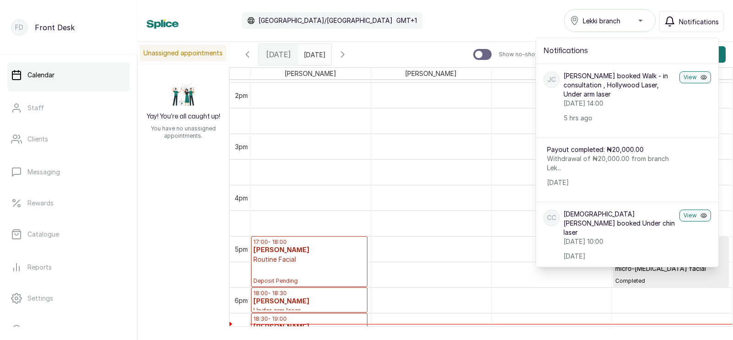
click at [692, 18] on span "Notifications" at bounding box center [699, 22] width 40 height 10
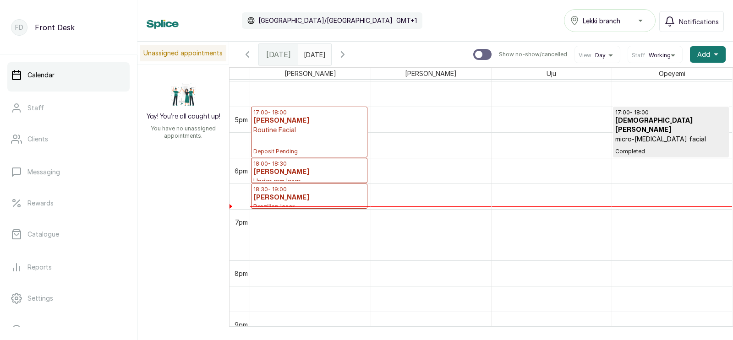
click at [348, 54] on icon "button" at bounding box center [342, 54] width 11 height 11
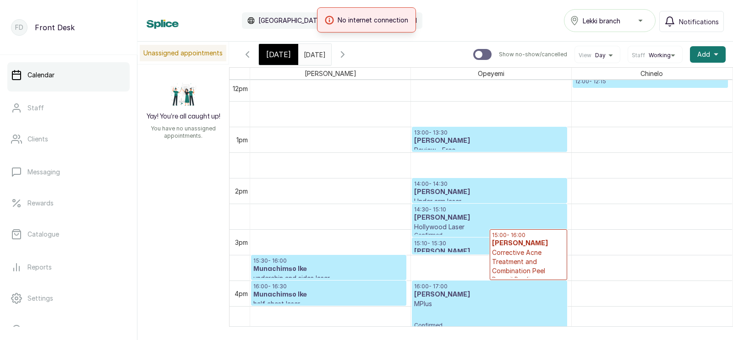
scroll to position [621, 0]
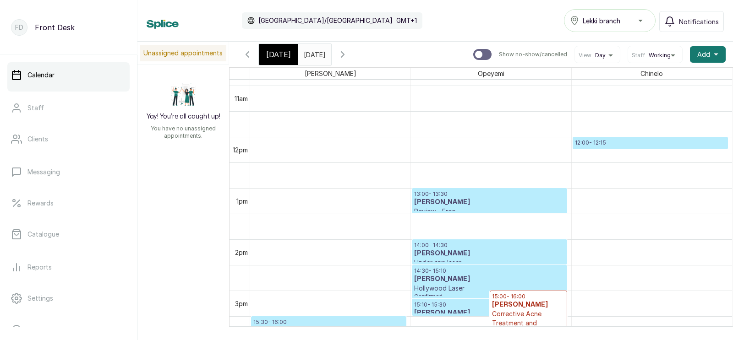
click at [313, 54] on input "[DATE]" at bounding box center [306, 52] width 15 height 16
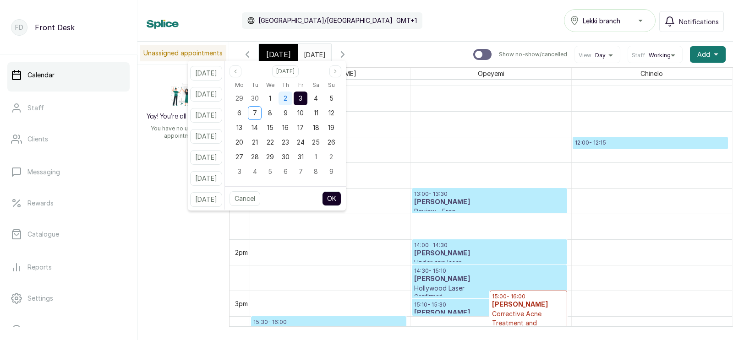
click at [287, 97] on span "2" at bounding box center [285, 98] width 4 height 8
click at [302, 94] on span "3" at bounding box center [301, 98] width 4 height 8
click at [341, 198] on button "OK" at bounding box center [331, 198] width 19 height 15
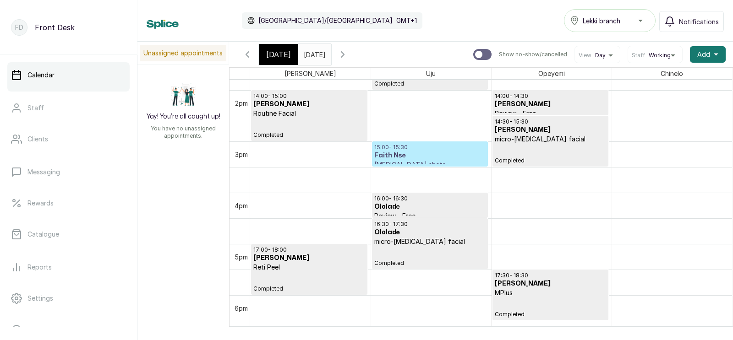
click at [431, 153] on h3 "Faith Nse" at bounding box center [429, 155] width 111 height 9
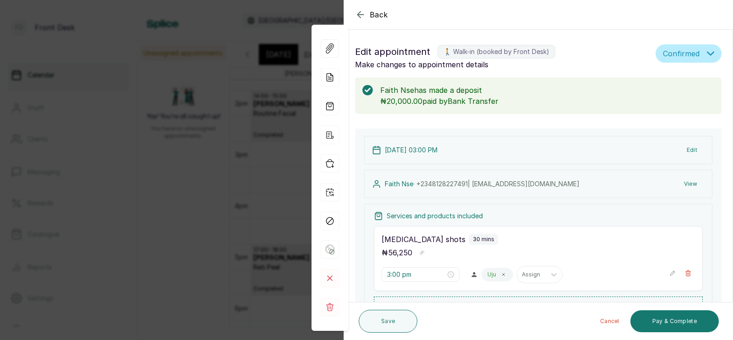
click at [692, 149] on button "Edit" at bounding box center [691, 150] width 25 height 16
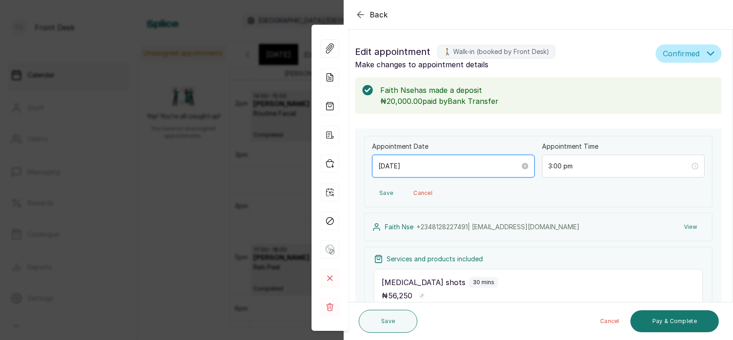
click at [446, 166] on input "[DATE]" at bounding box center [449, 166] width 142 height 10
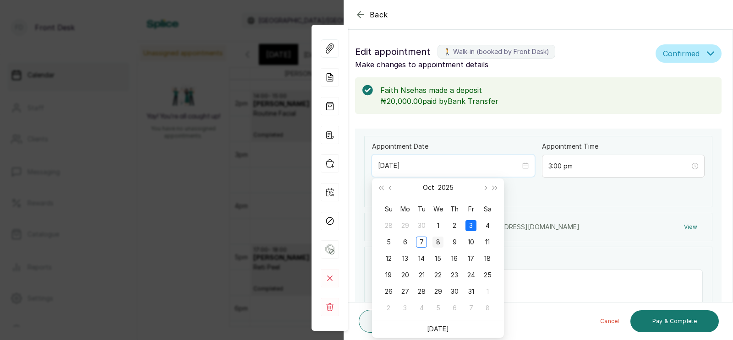
type input "[DATE]"
click at [437, 242] on div "8" at bounding box center [437, 242] width 11 height 11
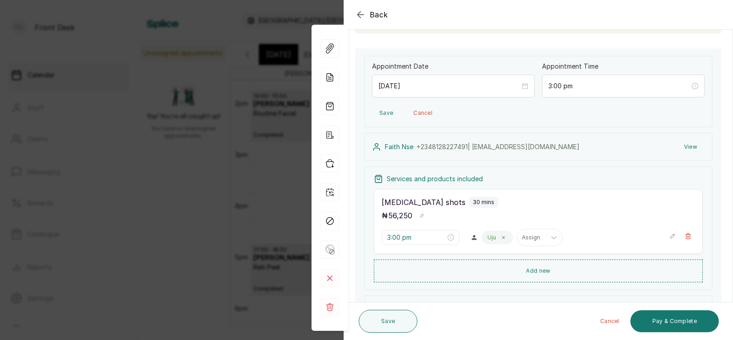
scroll to position [88, 0]
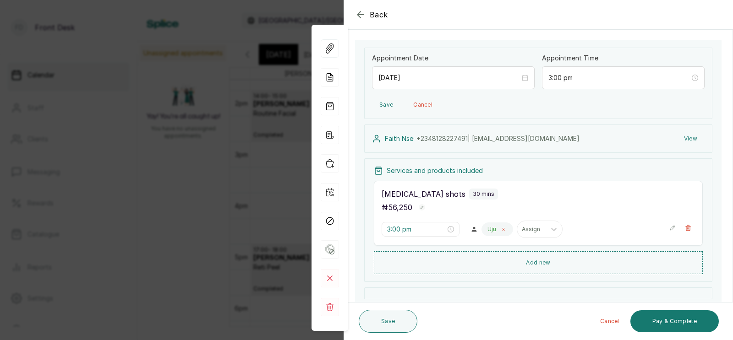
click at [501, 229] on icon at bounding box center [503, 229] width 5 height 5
click at [486, 230] on div at bounding box center [495, 229] width 19 height 8
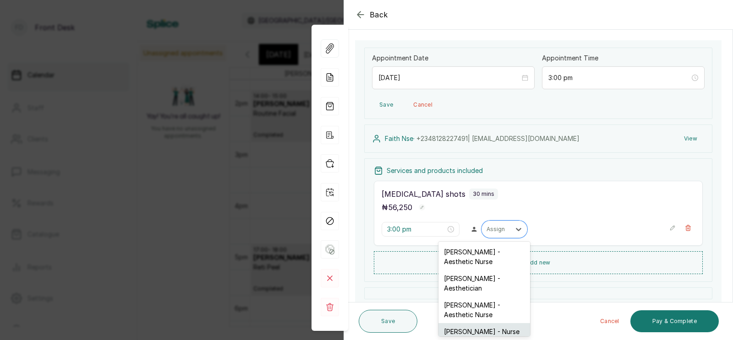
click at [461, 323] on div "[PERSON_NAME] - Nurse" at bounding box center [484, 331] width 92 height 17
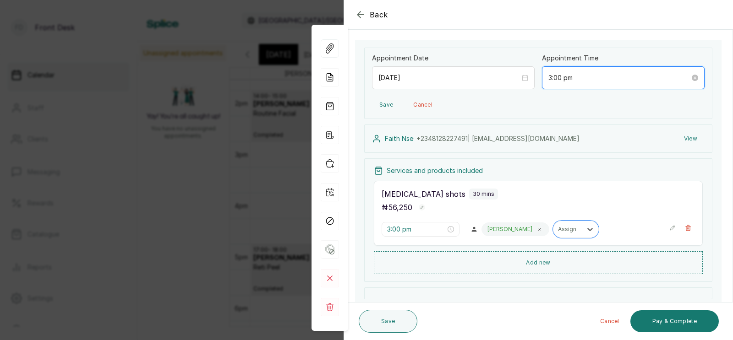
click at [592, 76] on input "3:00 pm" at bounding box center [619, 78] width 142 height 10
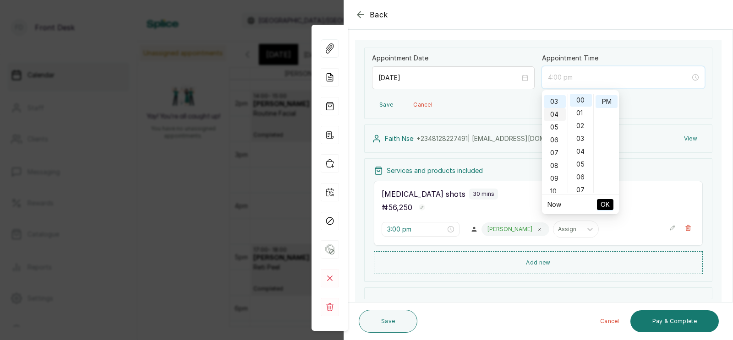
scroll to position [0, 0]
type input "12:00 pm"
click at [551, 99] on div "12" at bounding box center [555, 100] width 22 height 13
click at [604, 201] on span "OK" at bounding box center [604, 204] width 9 height 17
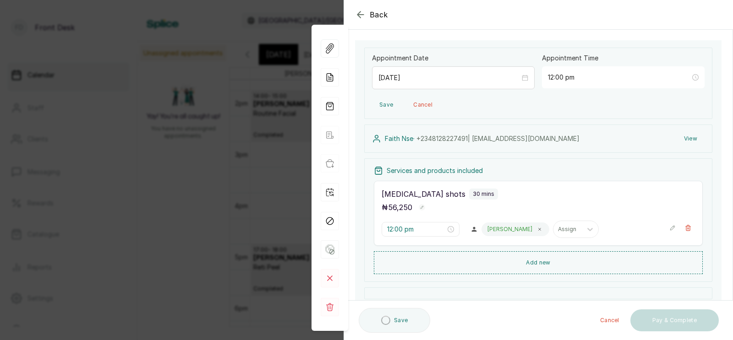
type input "12:00 pm"
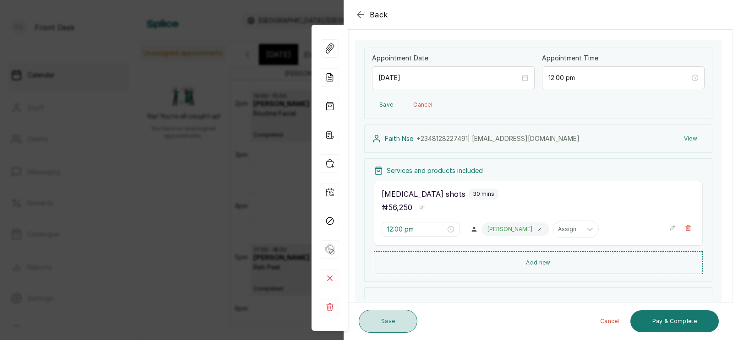
click at [384, 319] on button "Save" at bounding box center [388, 321] width 59 height 23
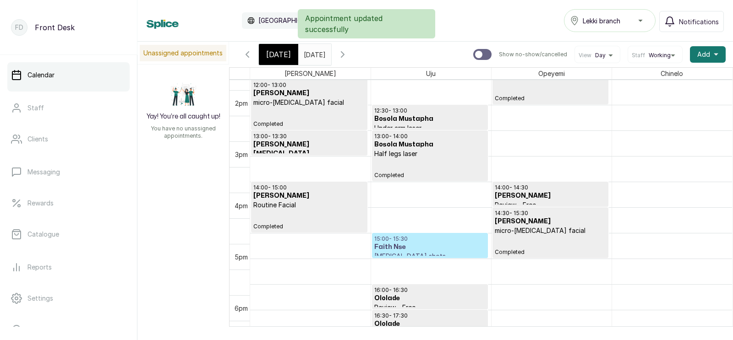
scroll to position [616, 0]
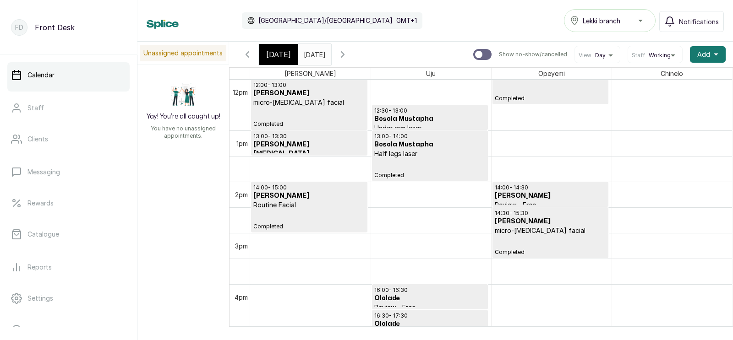
click at [273, 56] on span "[DATE]" at bounding box center [278, 54] width 25 height 11
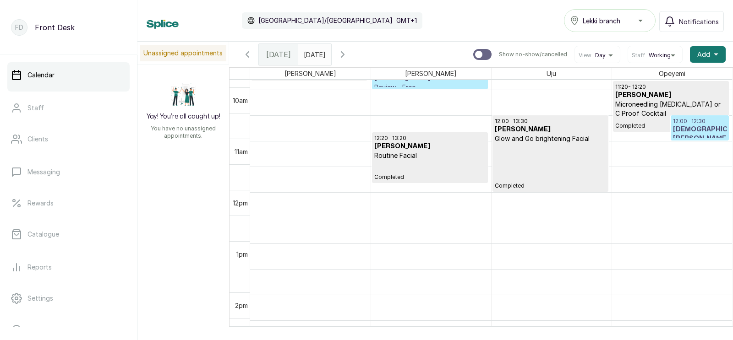
scroll to position [580, 0]
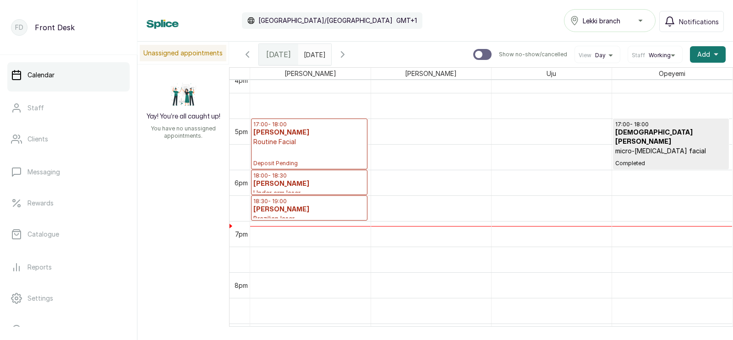
click at [315, 159] on p "Deposit Pending" at bounding box center [309, 157] width 112 height 21
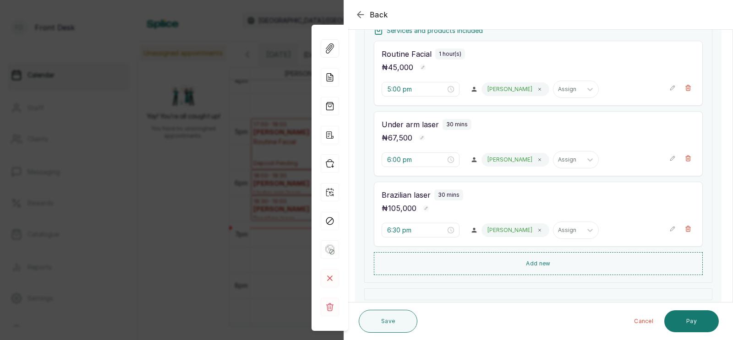
scroll to position [129, 0]
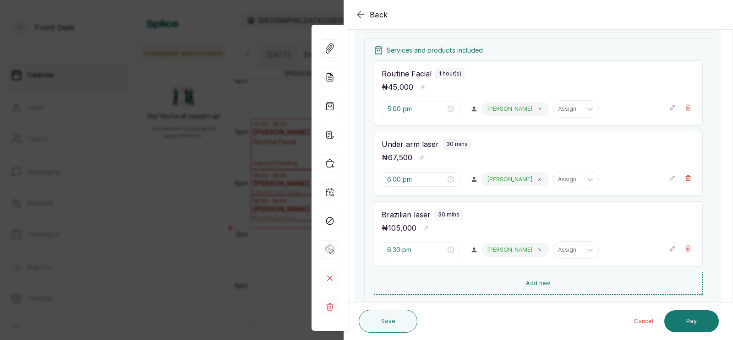
click at [260, 191] on div "Back Appointment Details Edit appointment 🚶 Walk-in (booked by Front Desk) Make…" at bounding box center [366, 170] width 733 height 340
